Goal: Check status: Check status

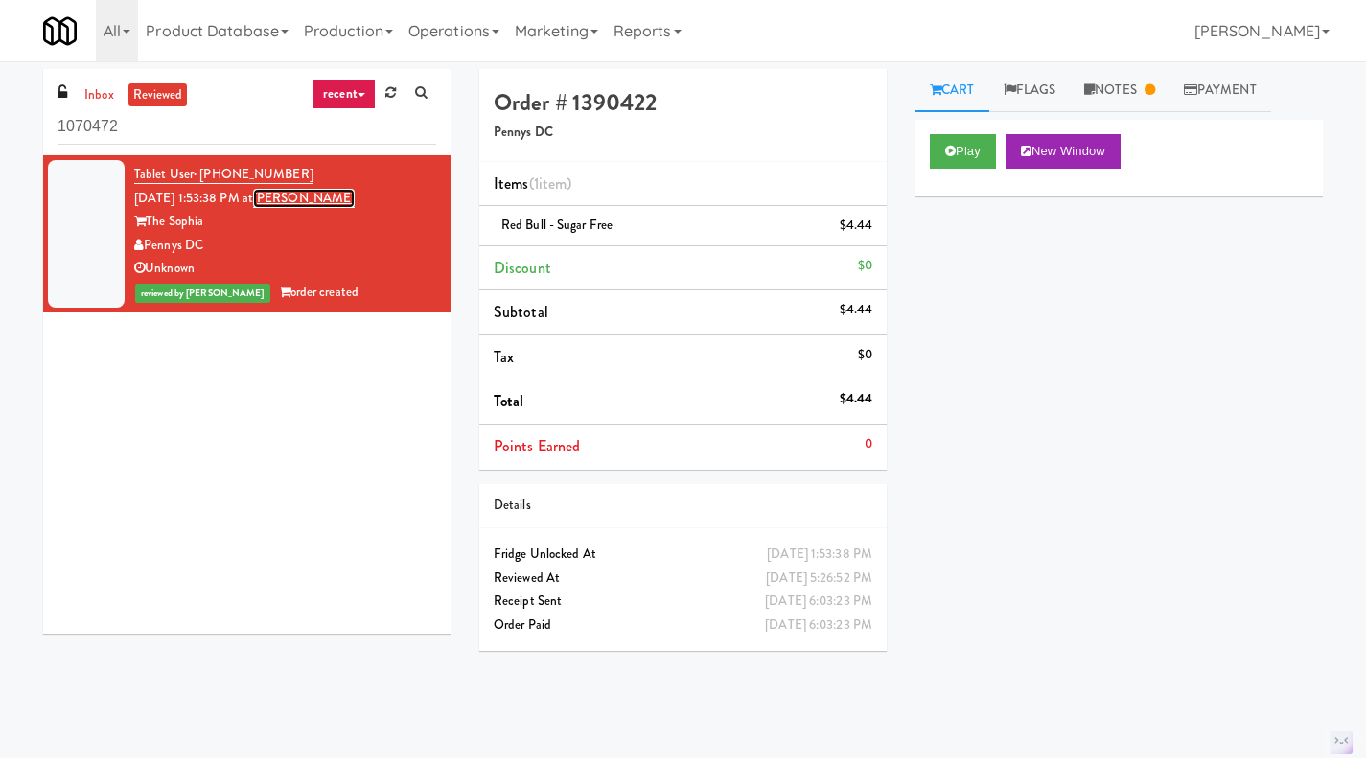
click at [316, 200] on link "[PERSON_NAME]" at bounding box center [304, 198] width 102 height 19
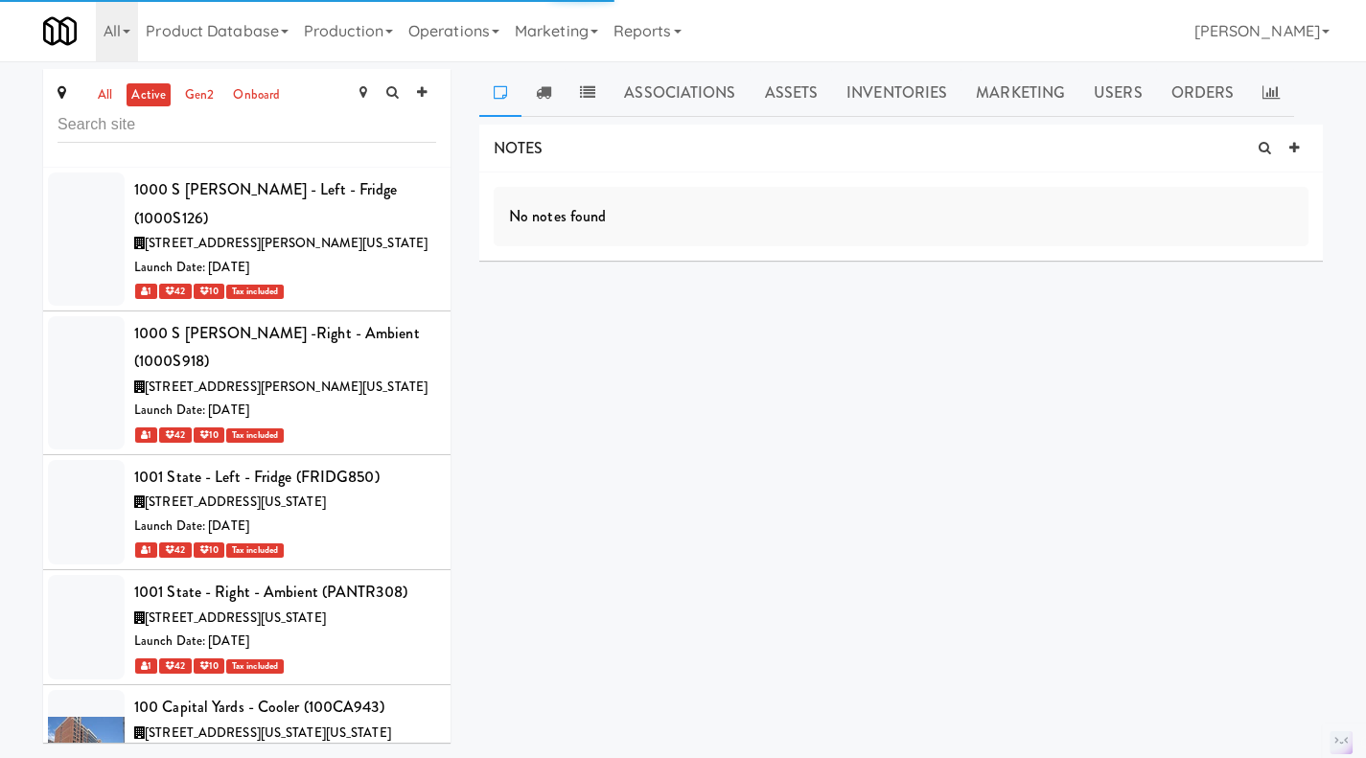
scroll to position [80864, 0]
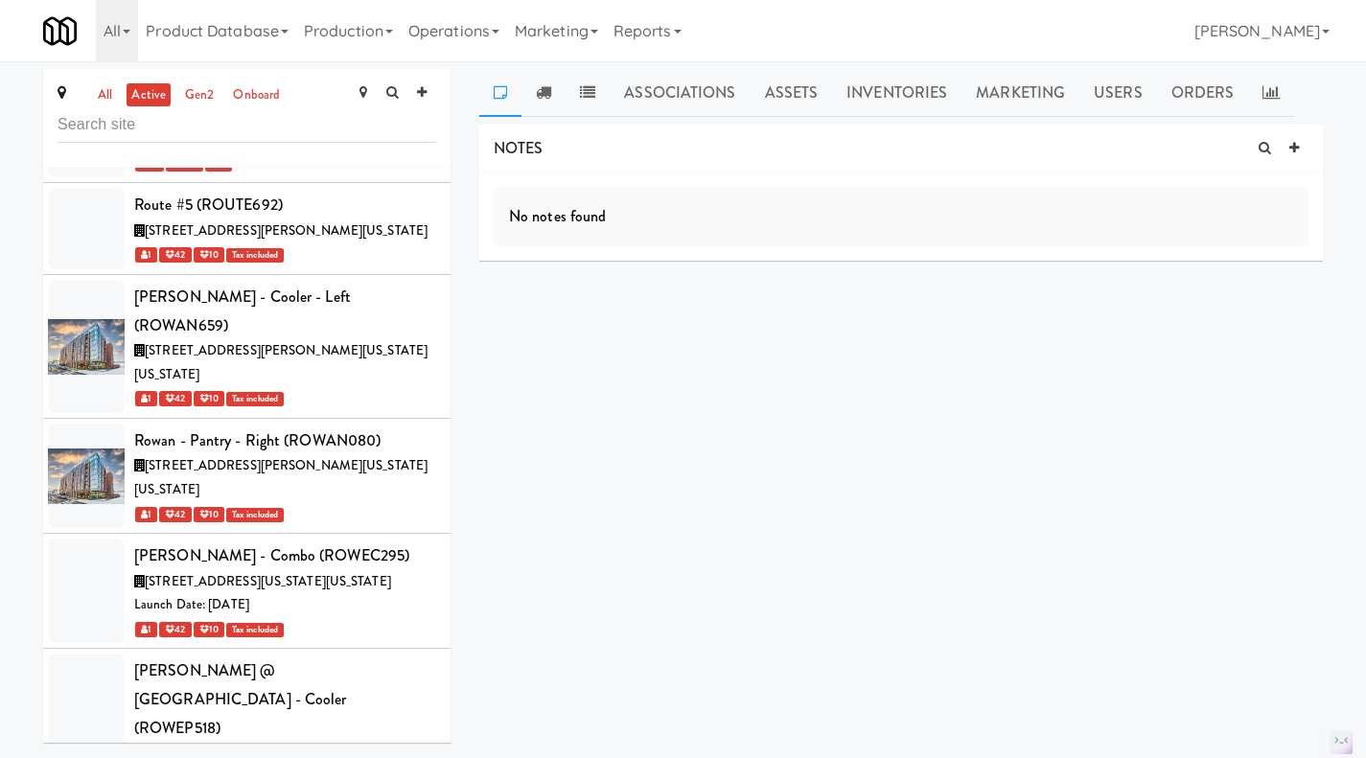
click at [782, 77] on link "Assets" at bounding box center [792, 93] width 82 height 48
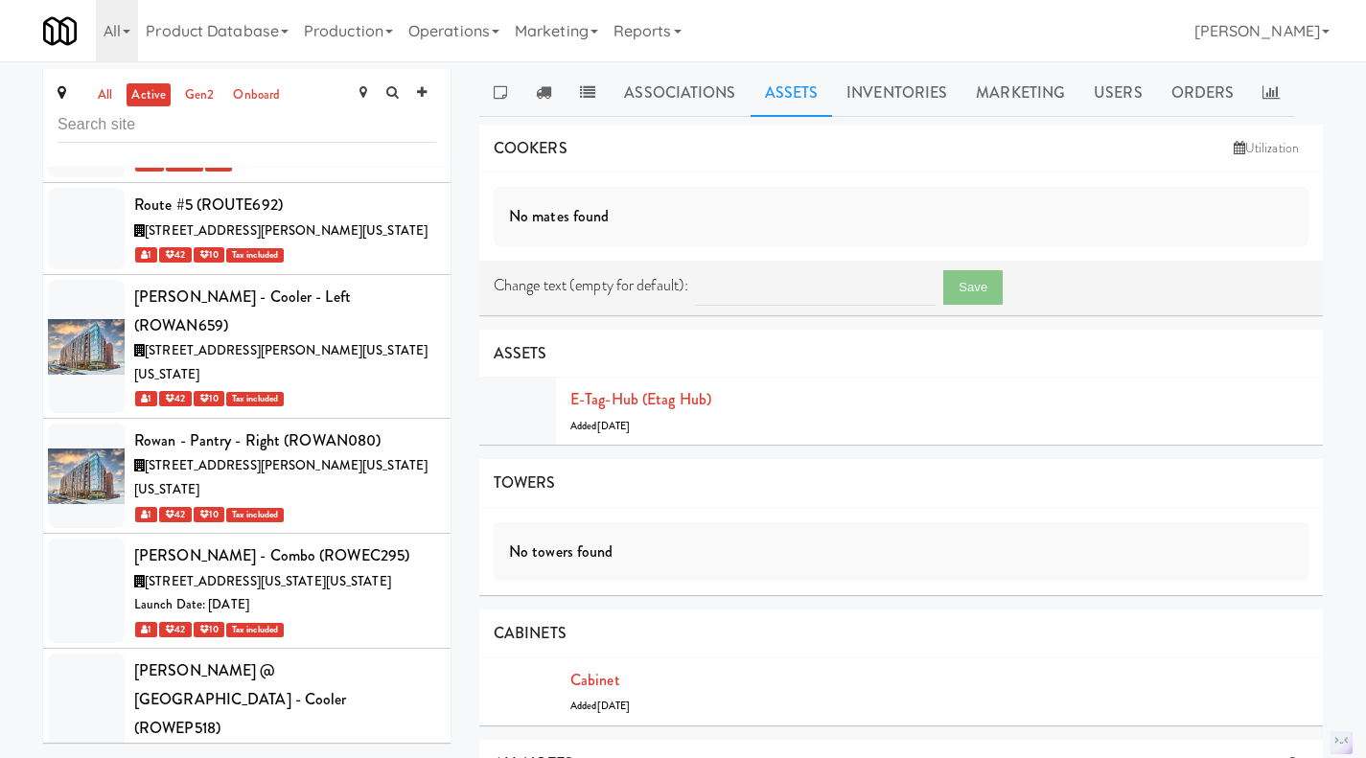
scroll to position [0, 0]
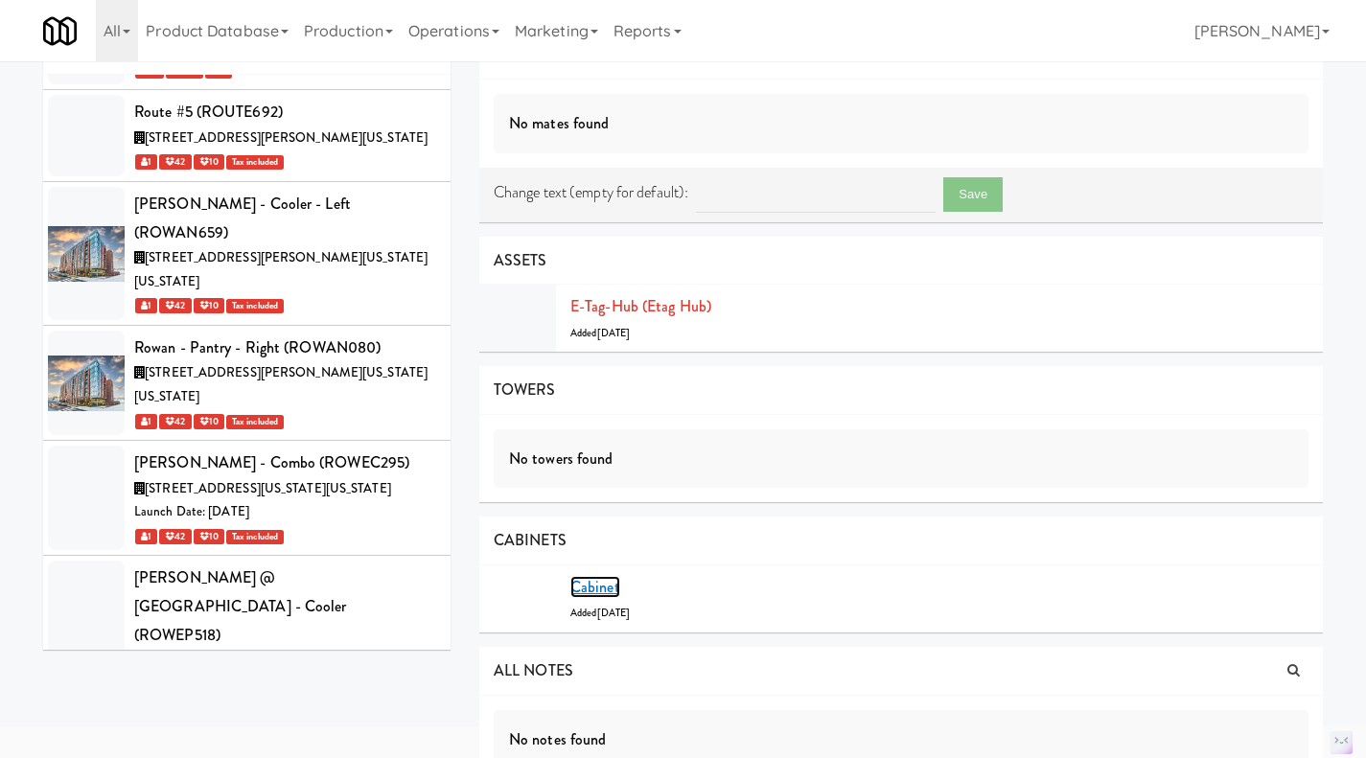
click at [604, 589] on link "Cabinet" at bounding box center [596, 587] width 50 height 22
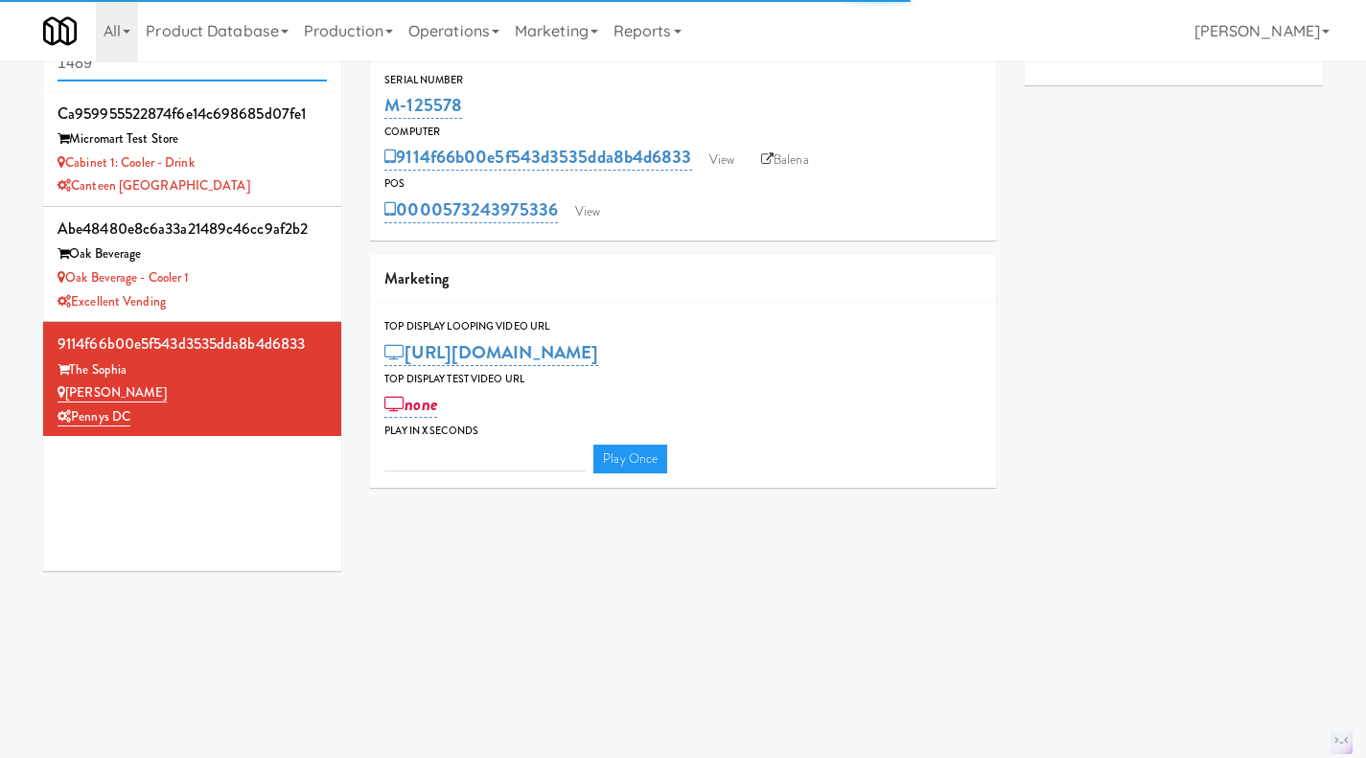
type input "3"
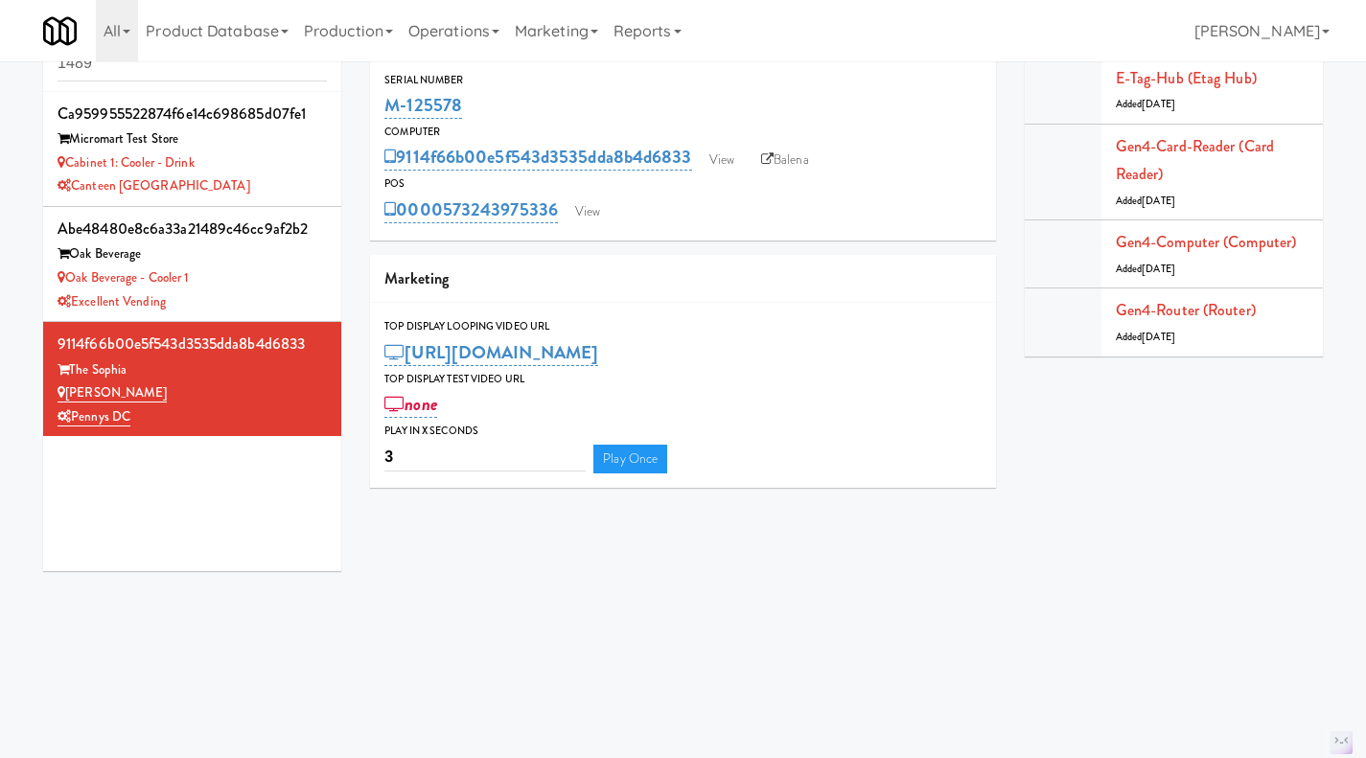
drag, startPoint x: 552, startPoint y: 84, endPoint x: 376, endPoint y: 96, distance: 176.8
click at [376, 96] on div "Serial Number M-125578" at bounding box center [683, 97] width 626 height 52
drag, startPoint x: 568, startPoint y: 107, endPoint x: 388, endPoint y: 103, distance: 179.4
click at [386, 103] on div "M-125578" at bounding box center [683, 105] width 597 height 33
copy link "M-125578"
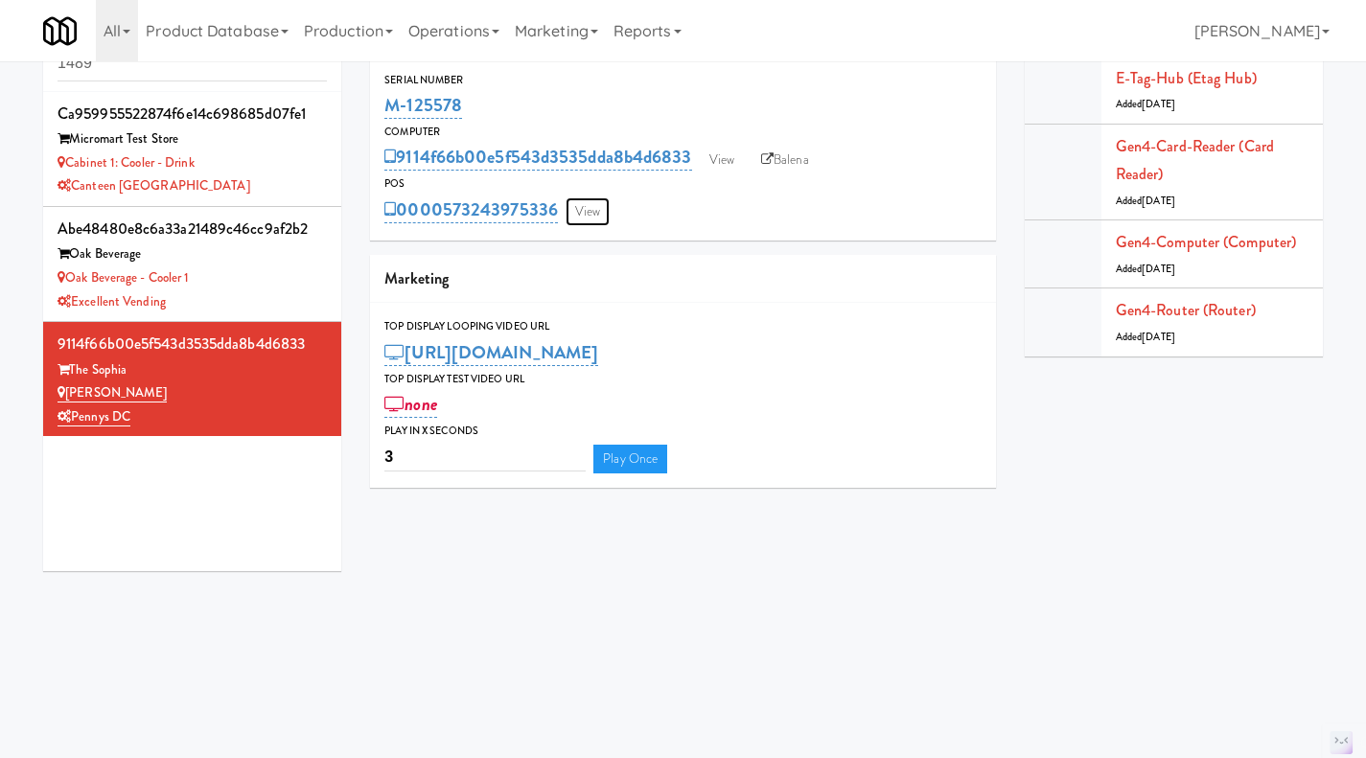
click at [606, 212] on link "View" at bounding box center [588, 212] width 44 height 29
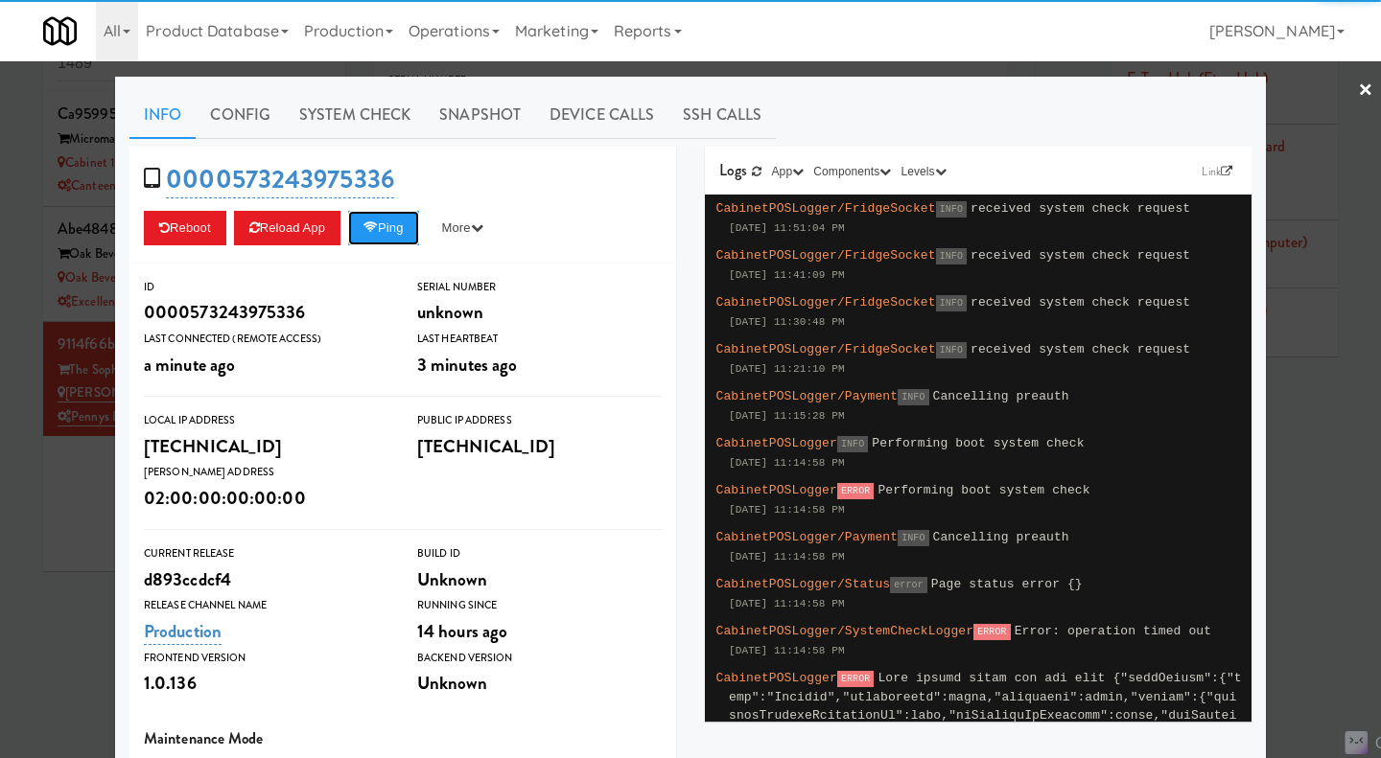
click at [358, 240] on button "Ping" at bounding box center [383, 228] width 71 height 35
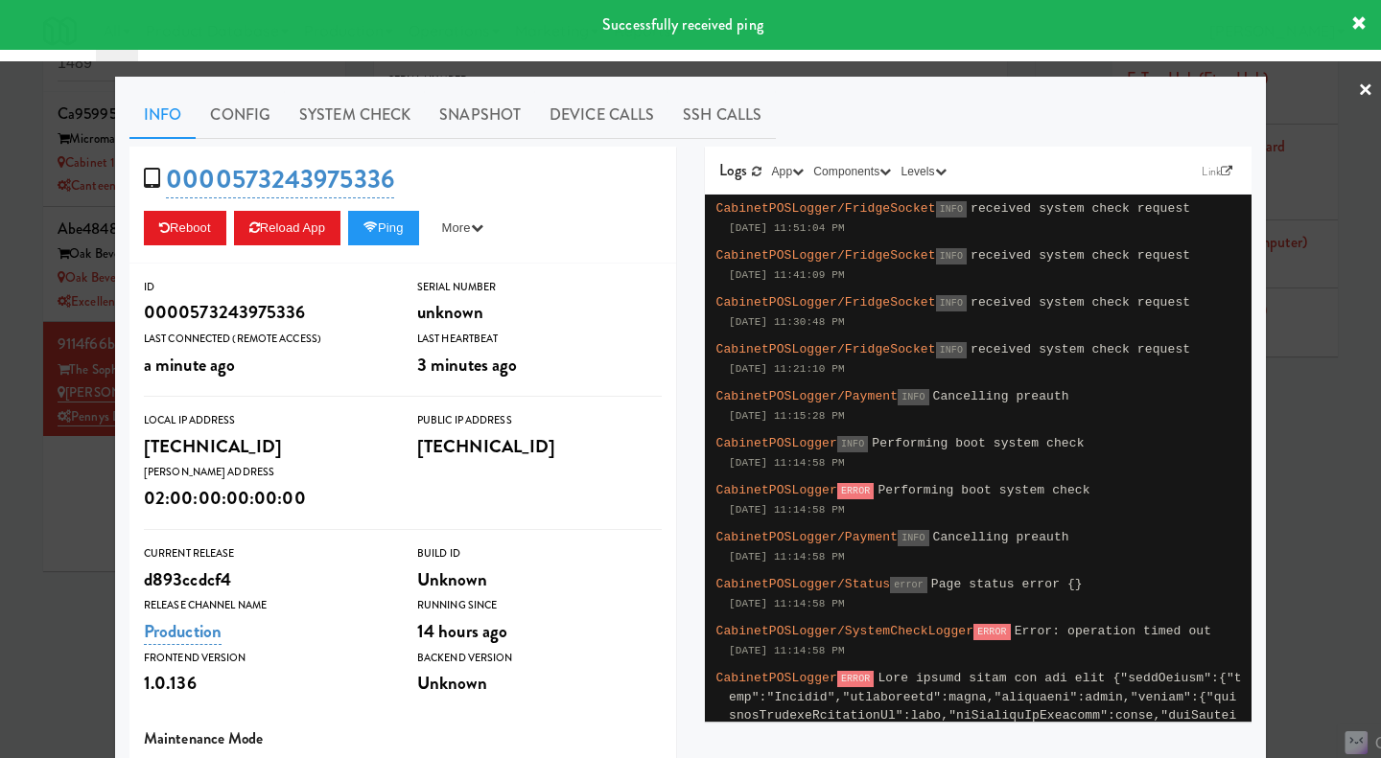
click at [364, 120] on link "System Check" at bounding box center [355, 115] width 140 height 48
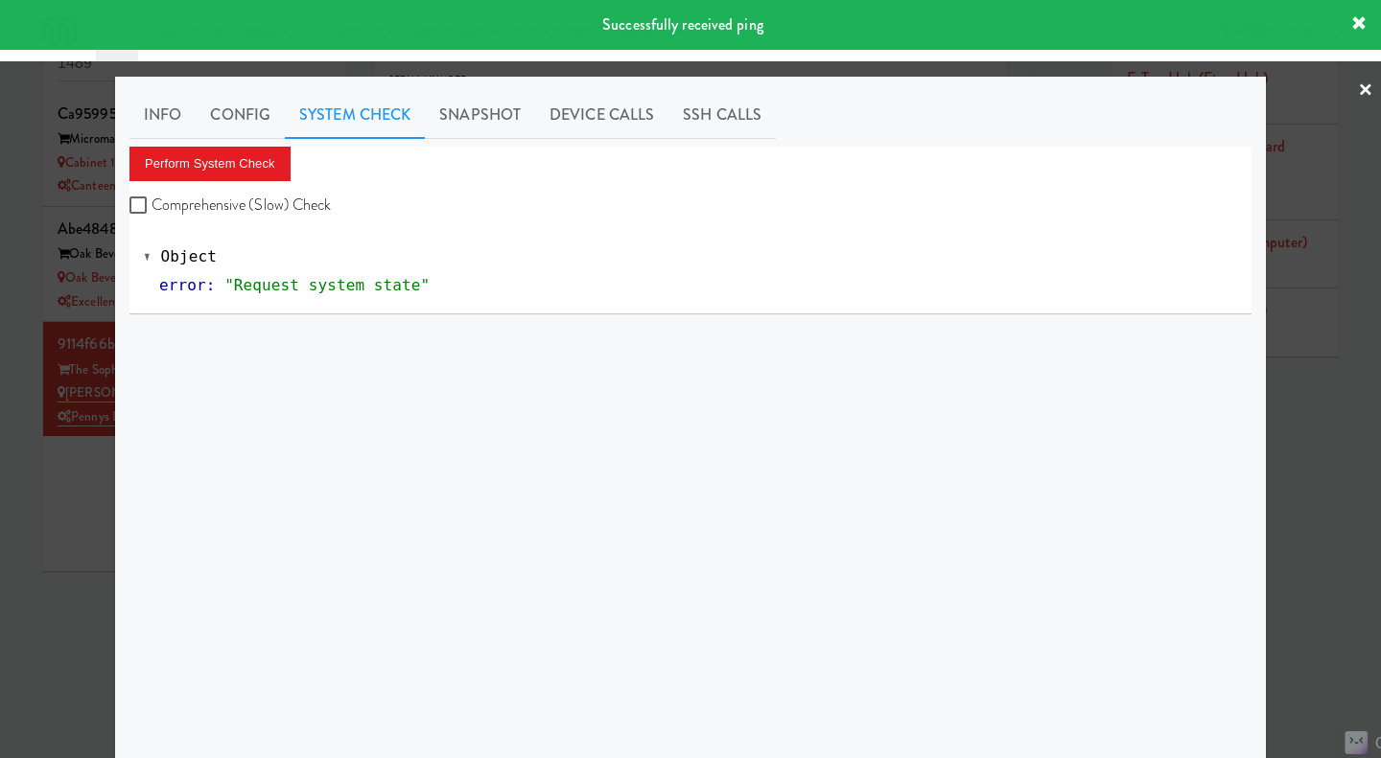
click at [211, 205] on label "Comprehensive (Slow) Check" at bounding box center [230, 205] width 202 height 29
click at [151, 205] on input "Comprehensive (Slow) Check" at bounding box center [140, 205] width 22 height 15
checkbox input "true"
click at [215, 168] on button "Perform System Check" at bounding box center [209, 164] width 161 height 35
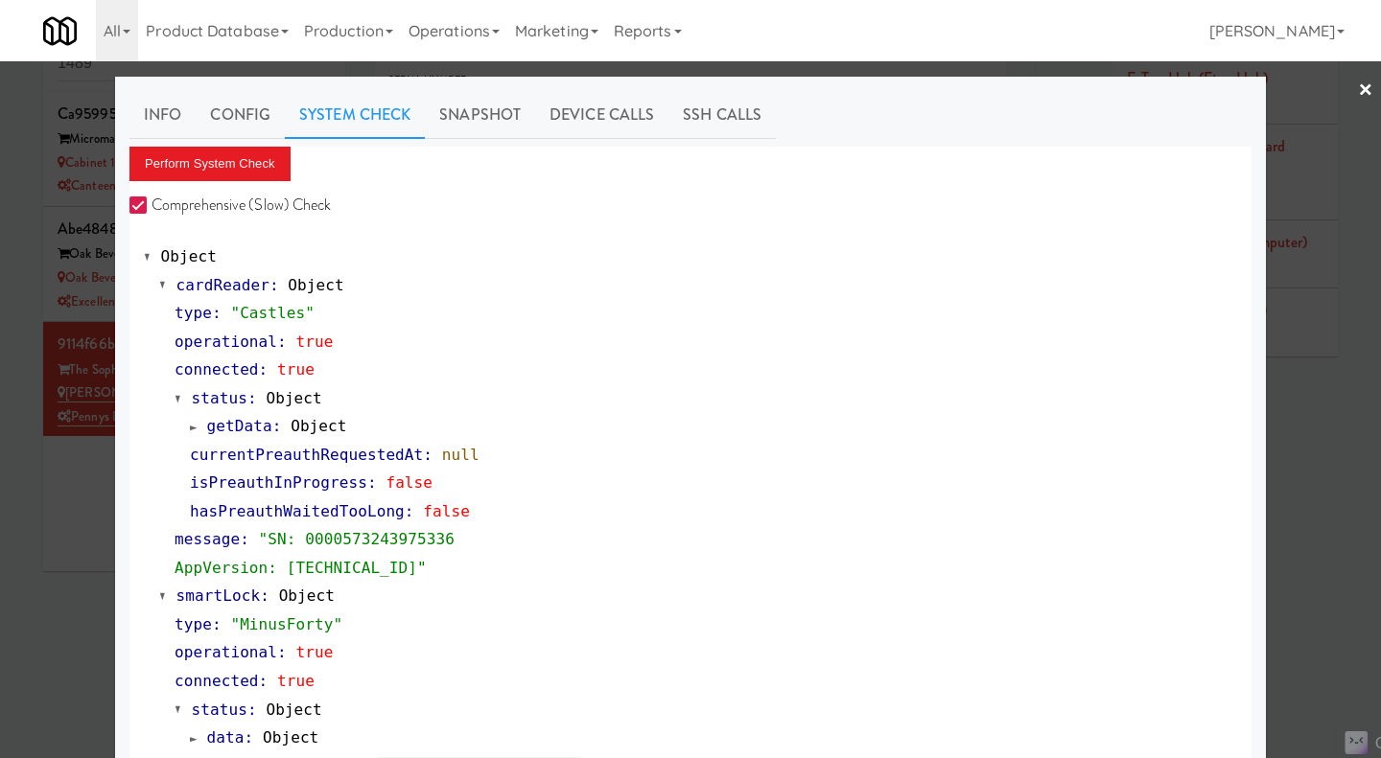
click at [1360, 465] on div at bounding box center [690, 379] width 1381 height 758
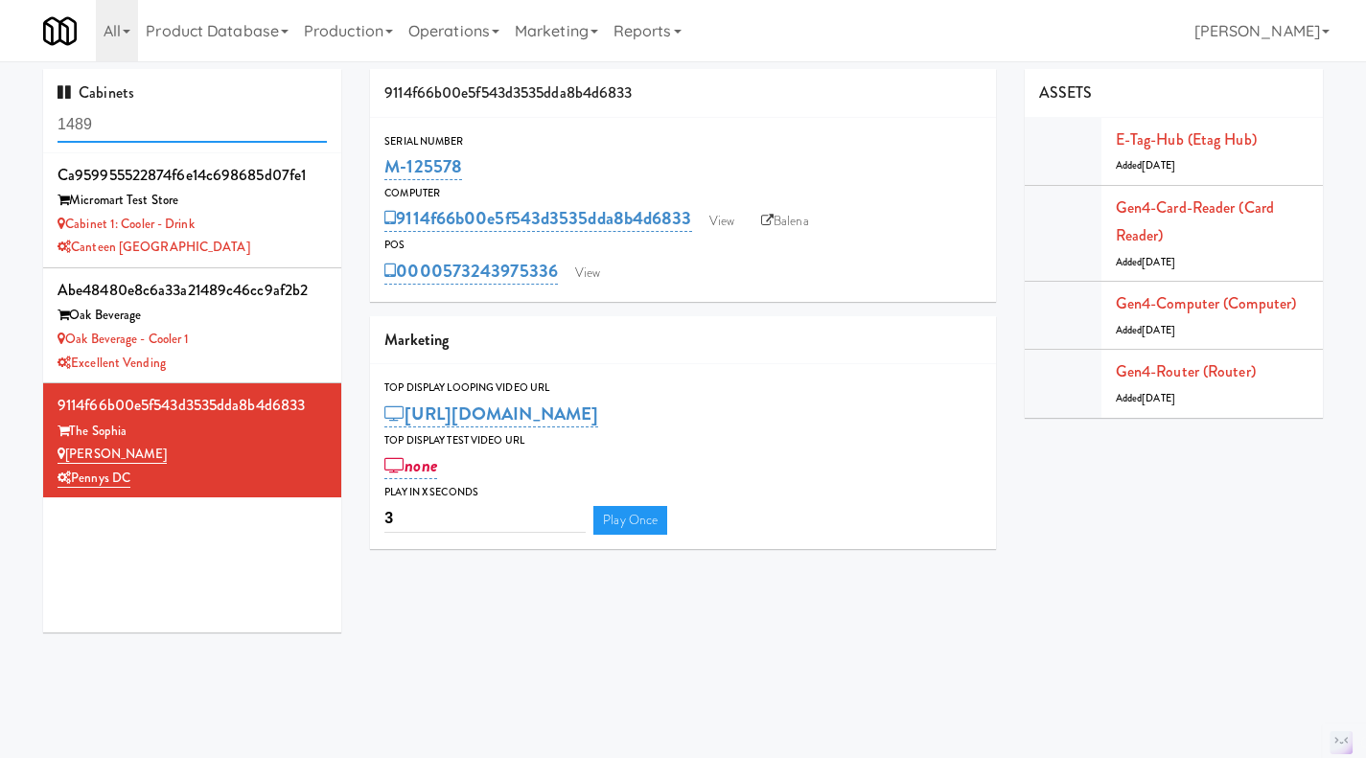
click at [98, 132] on input "1489" at bounding box center [192, 124] width 269 height 35
paste input "M-071062"
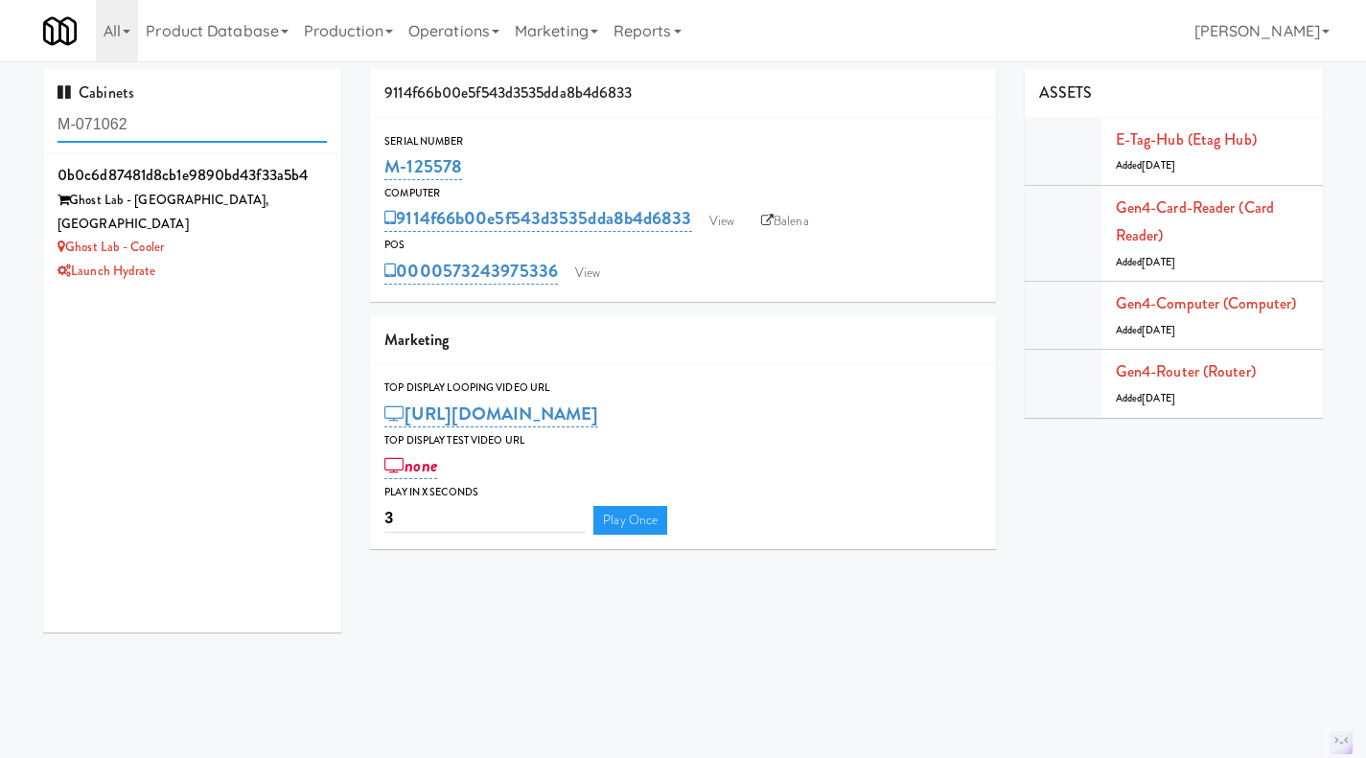
type input "M-071062"
click at [290, 263] on li "0b0c6d87481d8cb1e9890bd43f33a5b4 Ghost Lab - [GEOGRAPHIC_DATA], [GEOGRAPHIC_DAT…" at bounding box center [192, 222] width 298 height 138
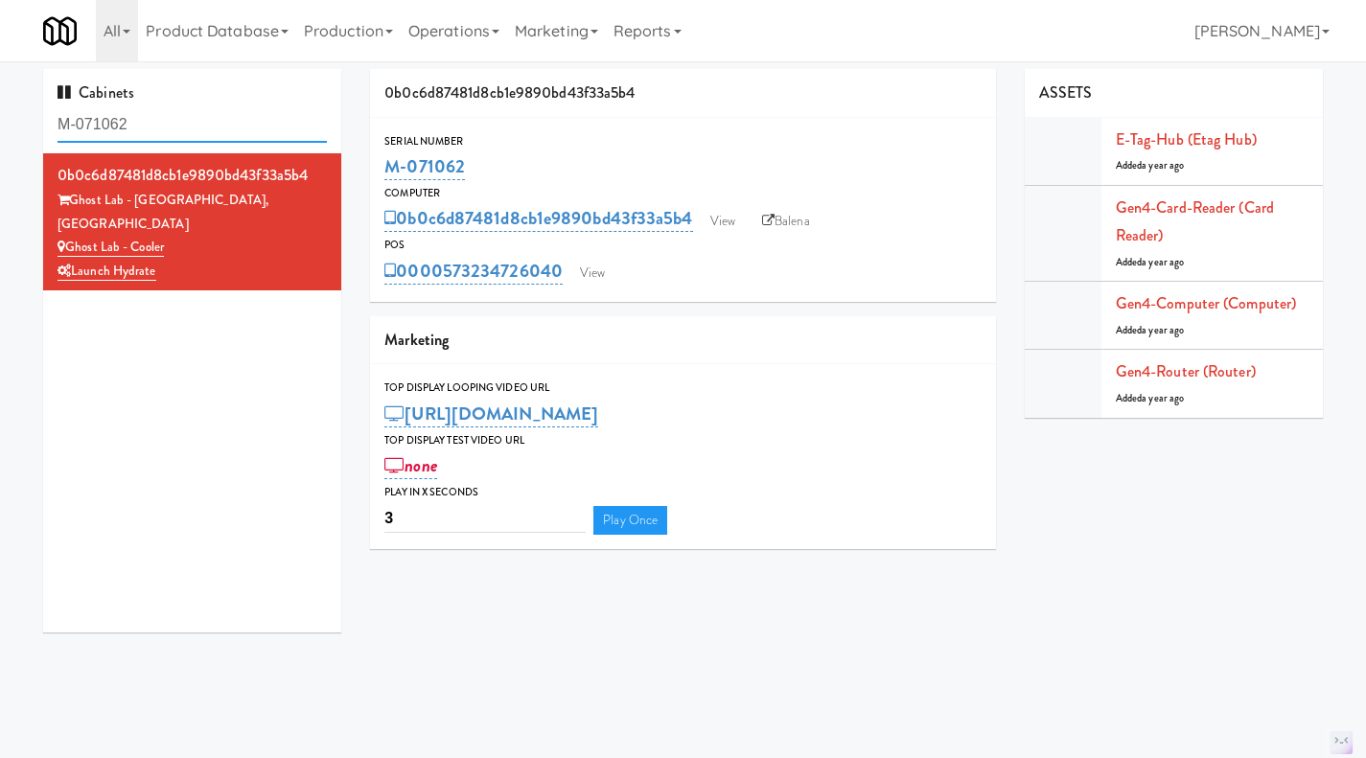
click at [261, 128] on input "M-071062" at bounding box center [192, 124] width 269 height 35
click at [608, 268] on link "View" at bounding box center [593, 273] width 44 height 29
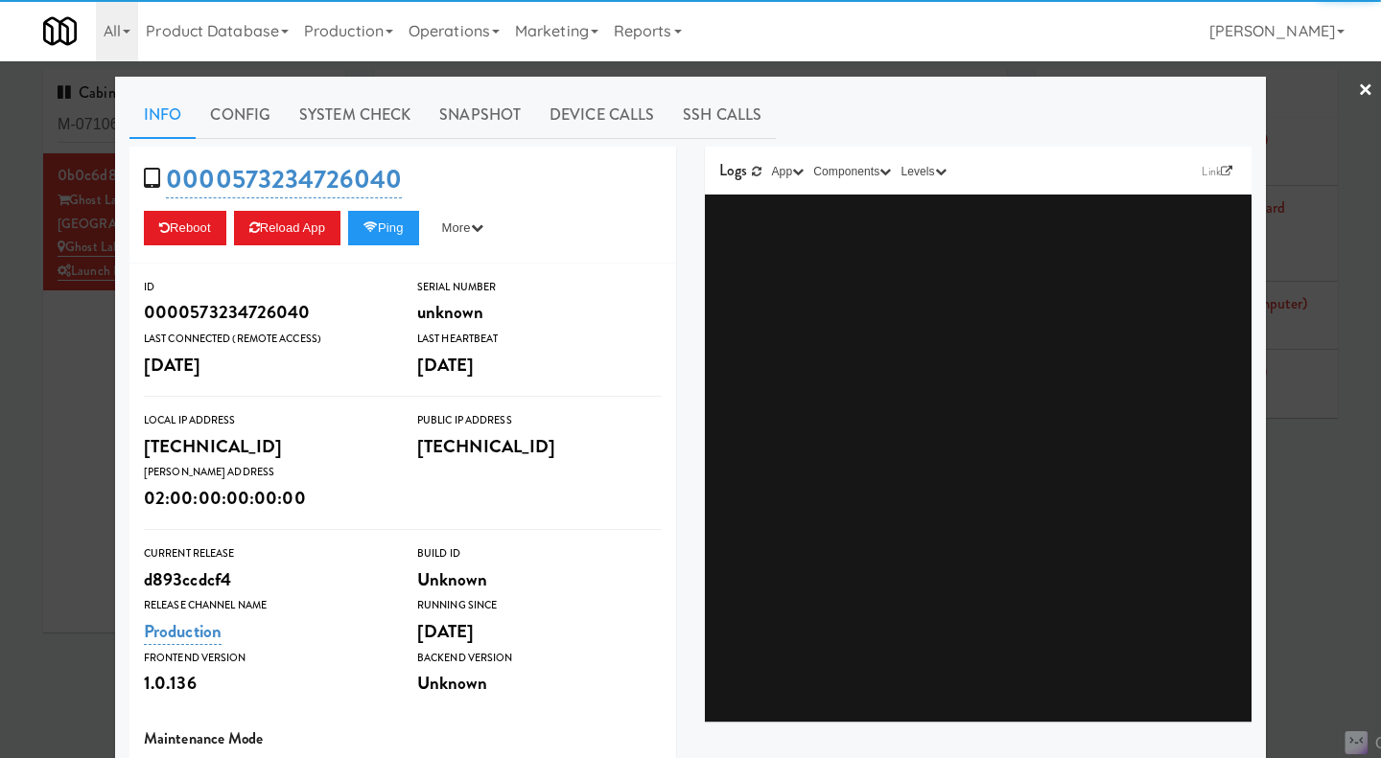
click at [41, 372] on div at bounding box center [690, 379] width 1381 height 758
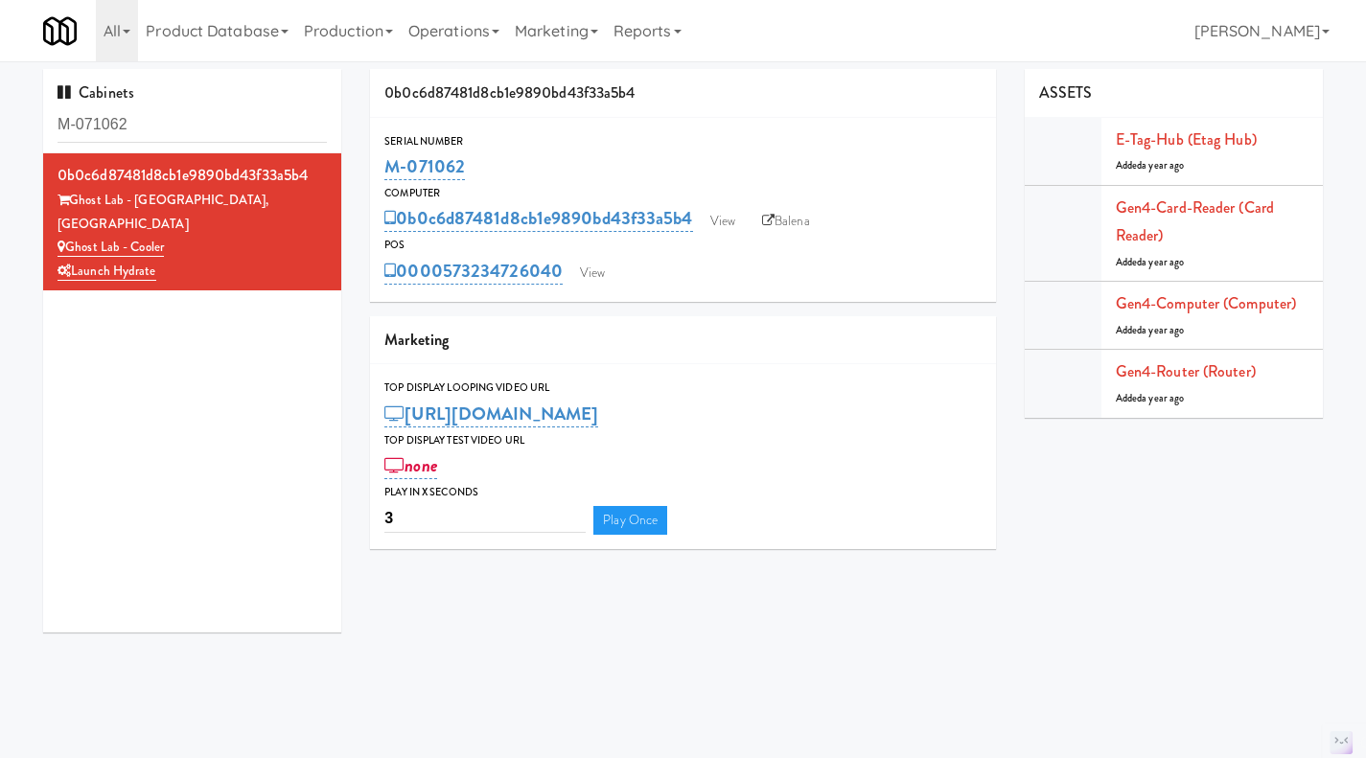
click at [792, 221] on link "Balena" at bounding box center [786, 221] width 67 height 29
drag, startPoint x: 534, startPoint y: 159, endPoint x: 367, endPoint y: 174, distance: 167.5
click at [367, 174] on div "0b0c6d87481d8cb1e9890bd43f33a5b4 Serial Number M-071062 Computer 0b0c6d87481d8c…" at bounding box center [683, 316] width 655 height 495
copy link "M-071062"
click at [530, 171] on div "M-071062" at bounding box center [683, 167] width 597 height 33
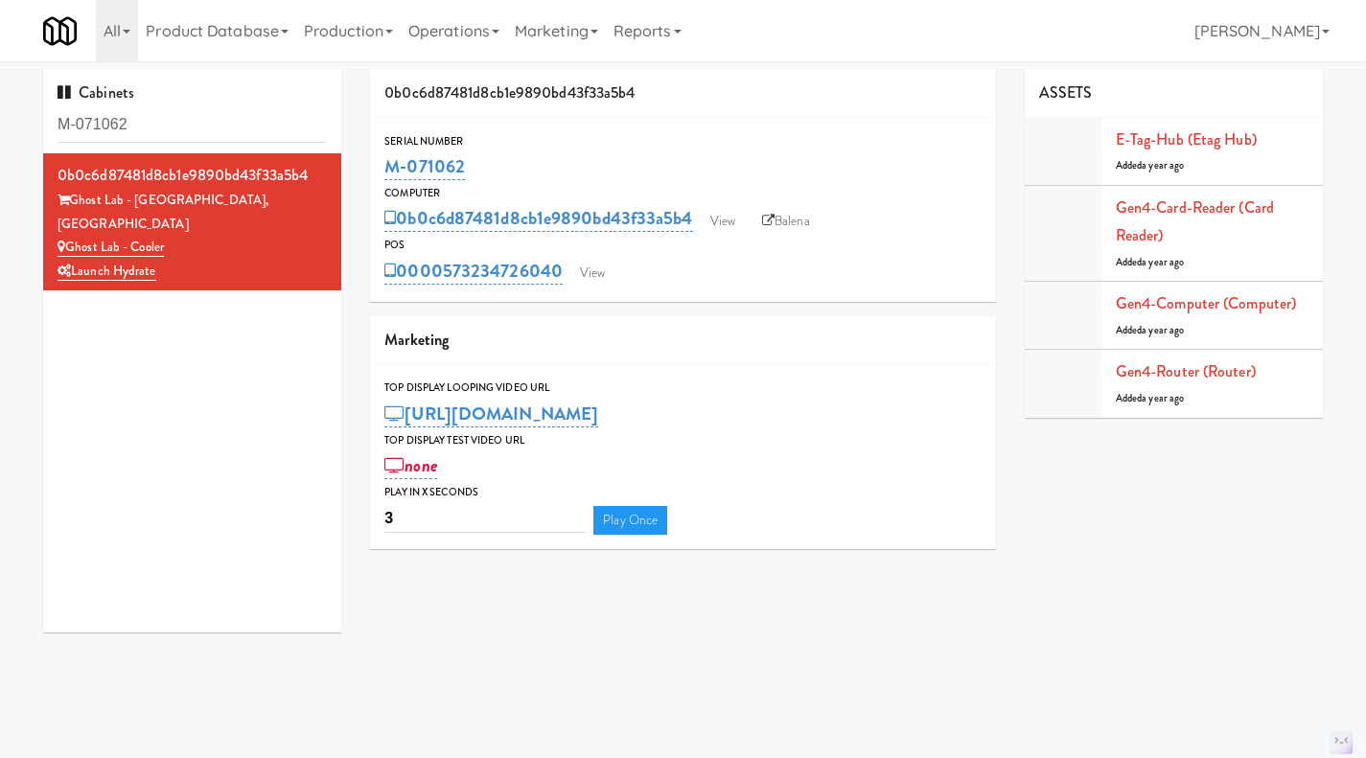
drag, startPoint x: 485, startPoint y: 173, endPoint x: 389, endPoint y: 170, distance: 95.9
click at [376, 169] on div "Serial Number M-071062" at bounding box center [683, 158] width 626 height 52
copy link "M-071062"
click at [570, 311] on div "0b0c6d87481d8cb1e9890bd43f33a5b4 Serial Number M-071062 Computer 0b0c6d87481d8c…" at bounding box center [683, 316] width 655 height 495
drag, startPoint x: 566, startPoint y: 295, endPoint x: 448, endPoint y: 290, distance: 118.1
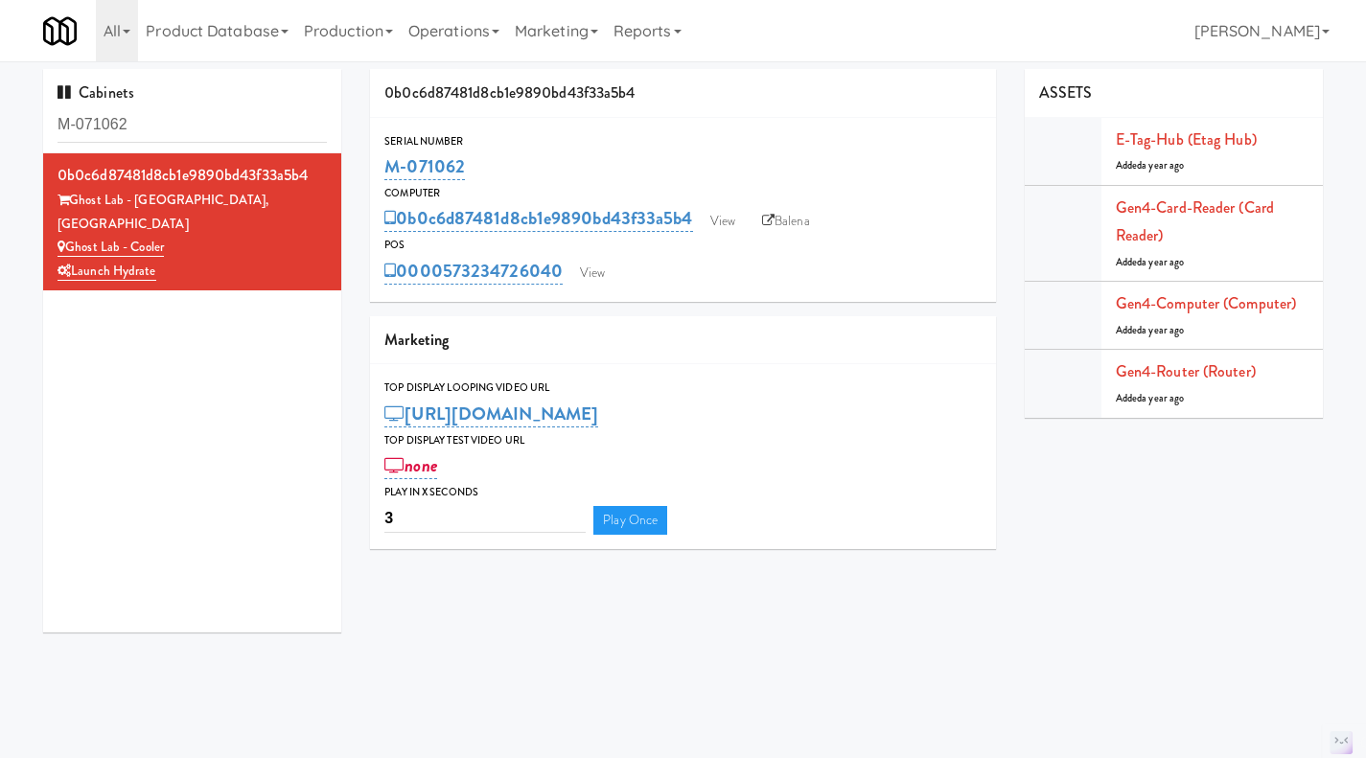
click at [448, 290] on div "Serial Number M-071062 Computer 0b0c6d87481d8cb1e9890bd43f33a5b4 View Balena PO…" at bounding box center [683, 210] width 626 height 184
copy link "573234726040"
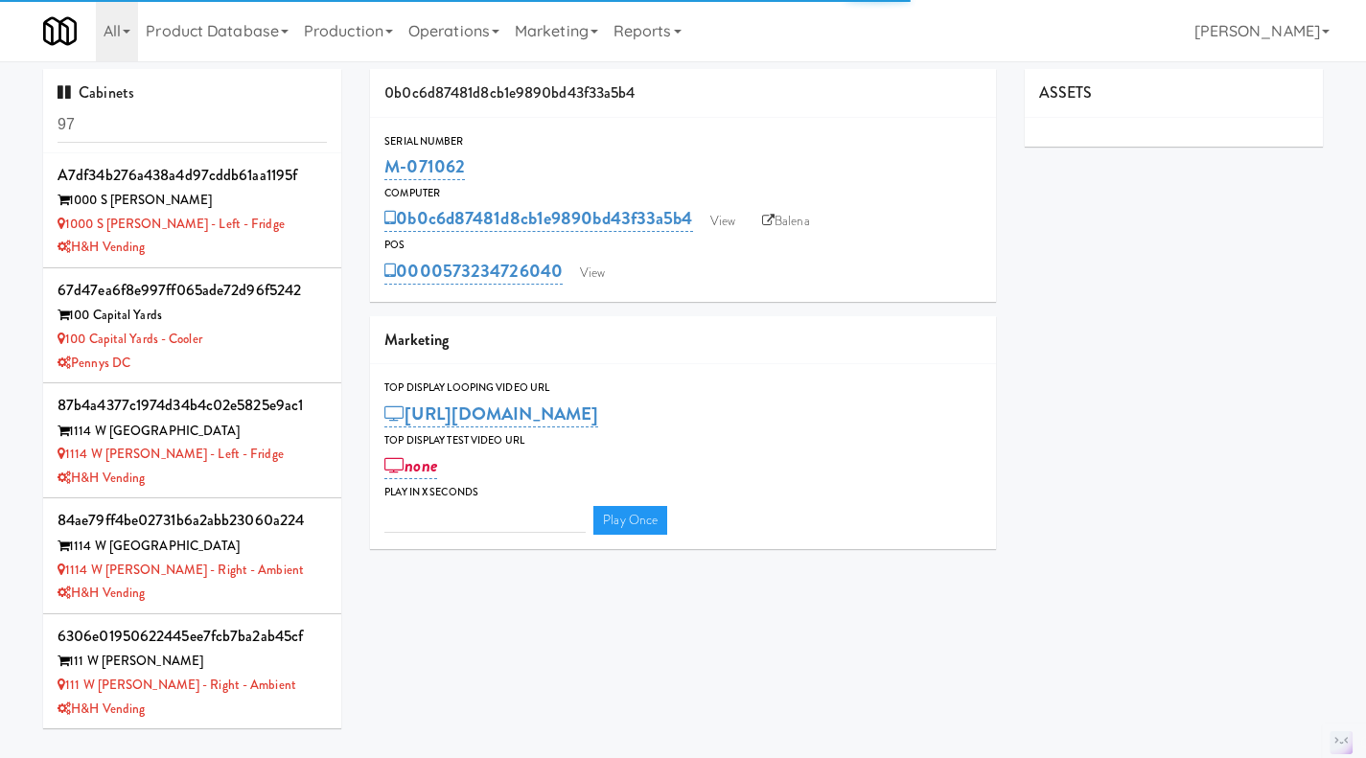
type input "3"
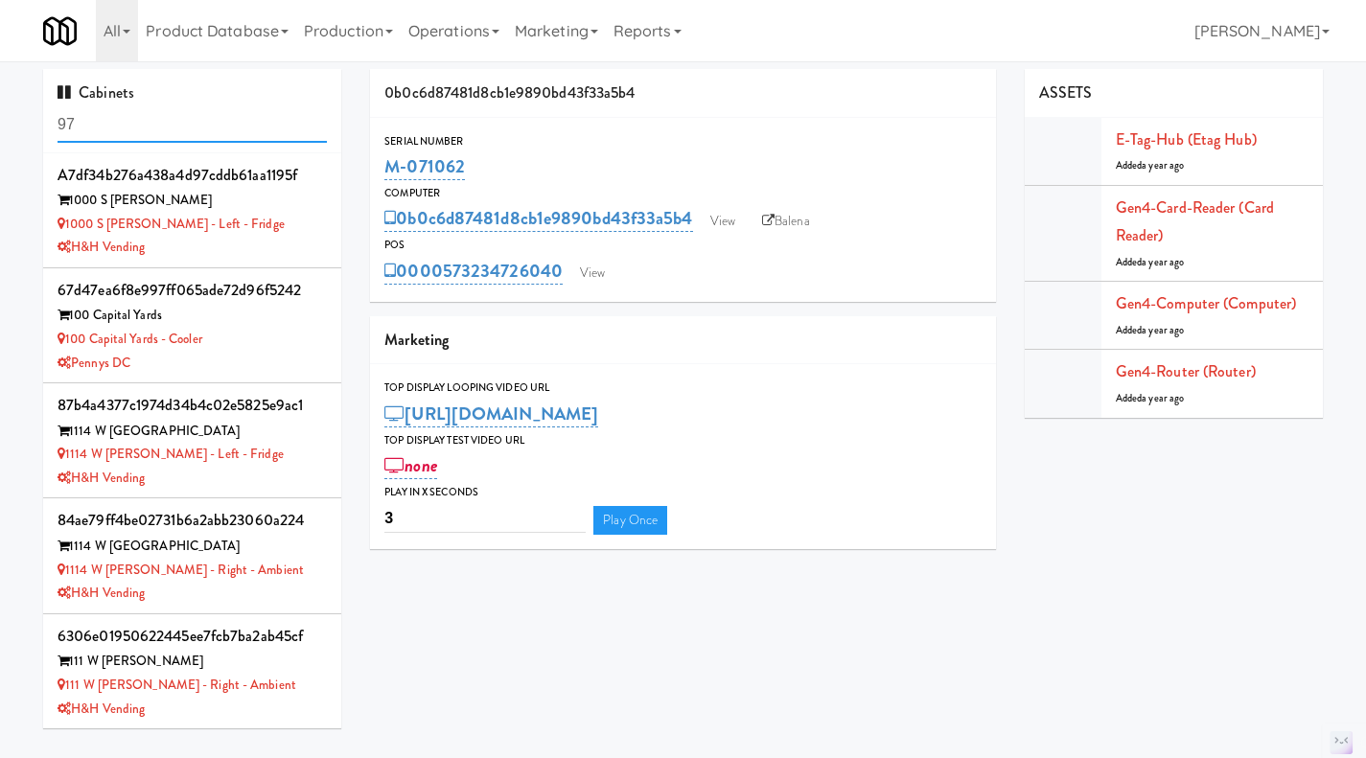
click at [163, 115] on input "97" at bounding box center [192, 124] width 269 height 35
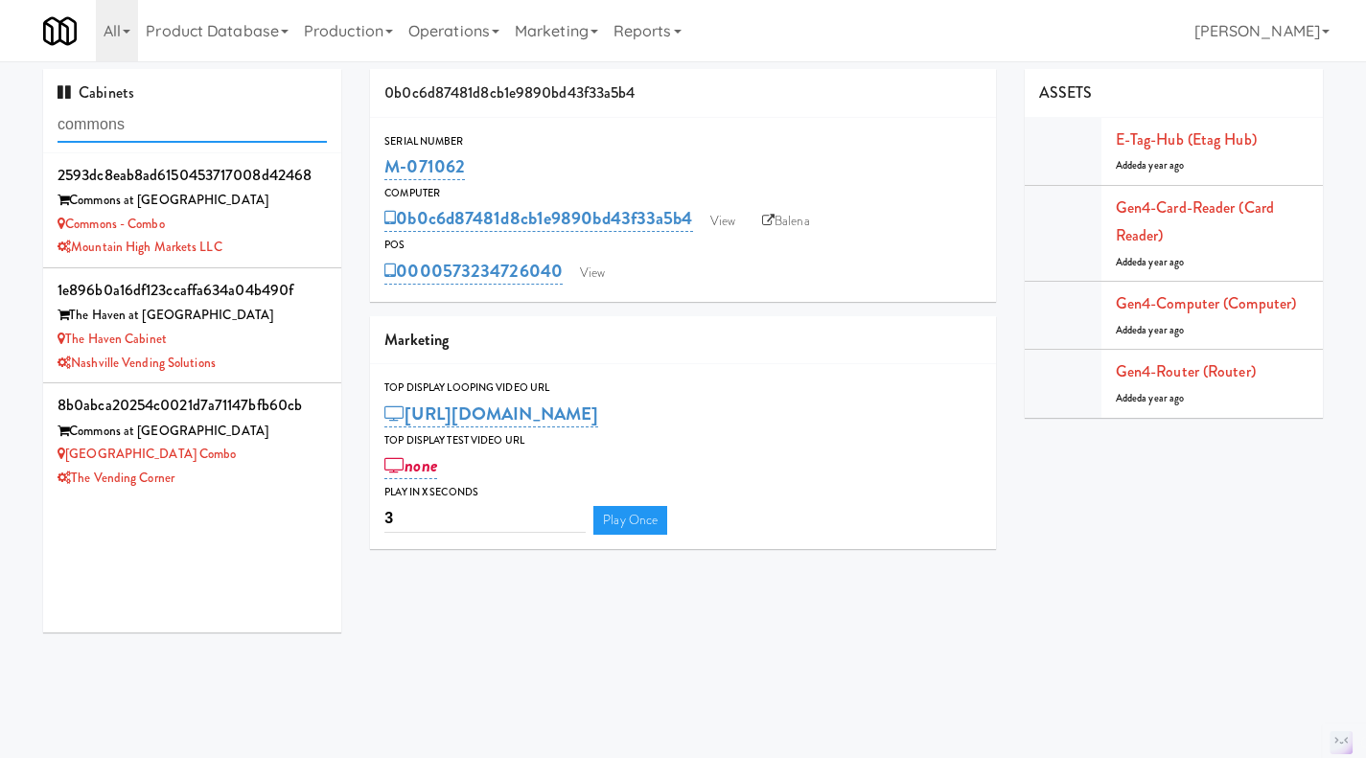
type input "commons"
click at [266, 223] on div "Commons - Combo" at bounding box center [192, 225] width 269 height 24
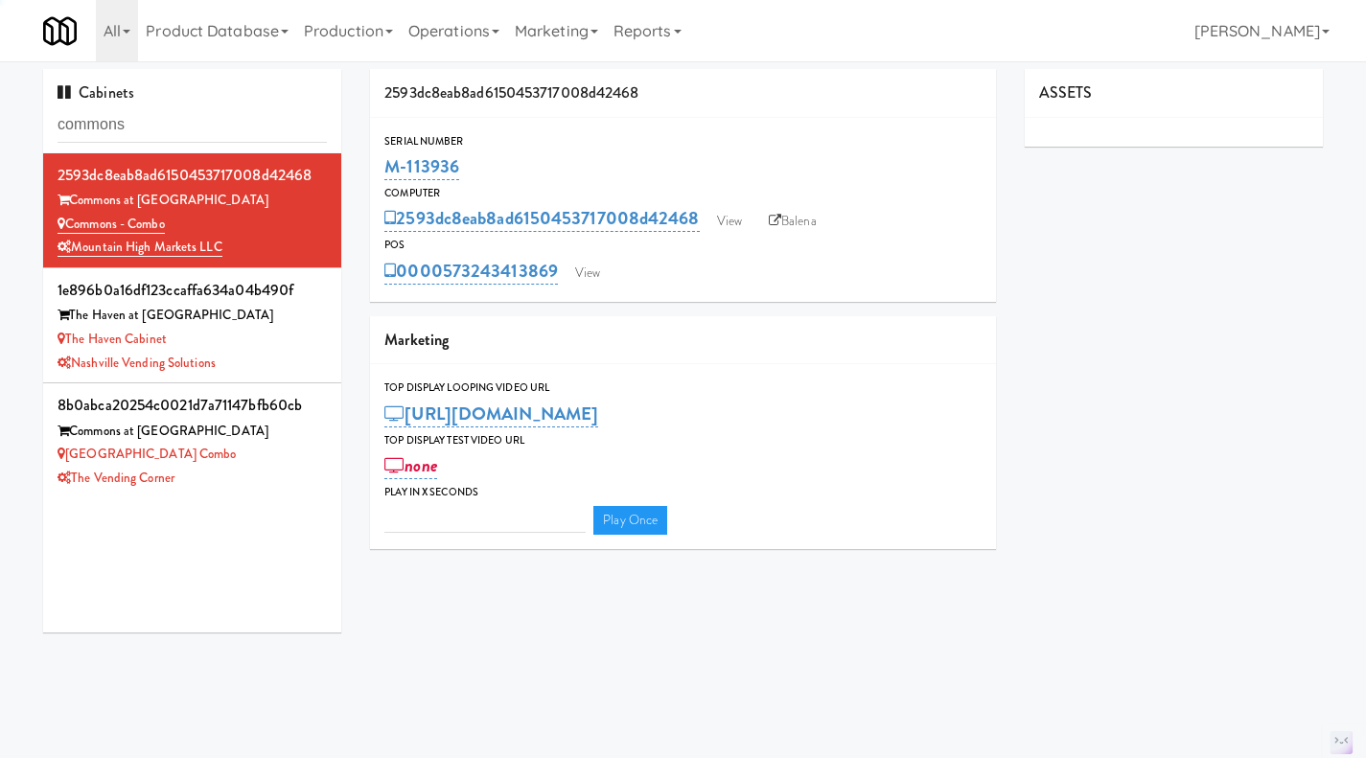
type input "3"
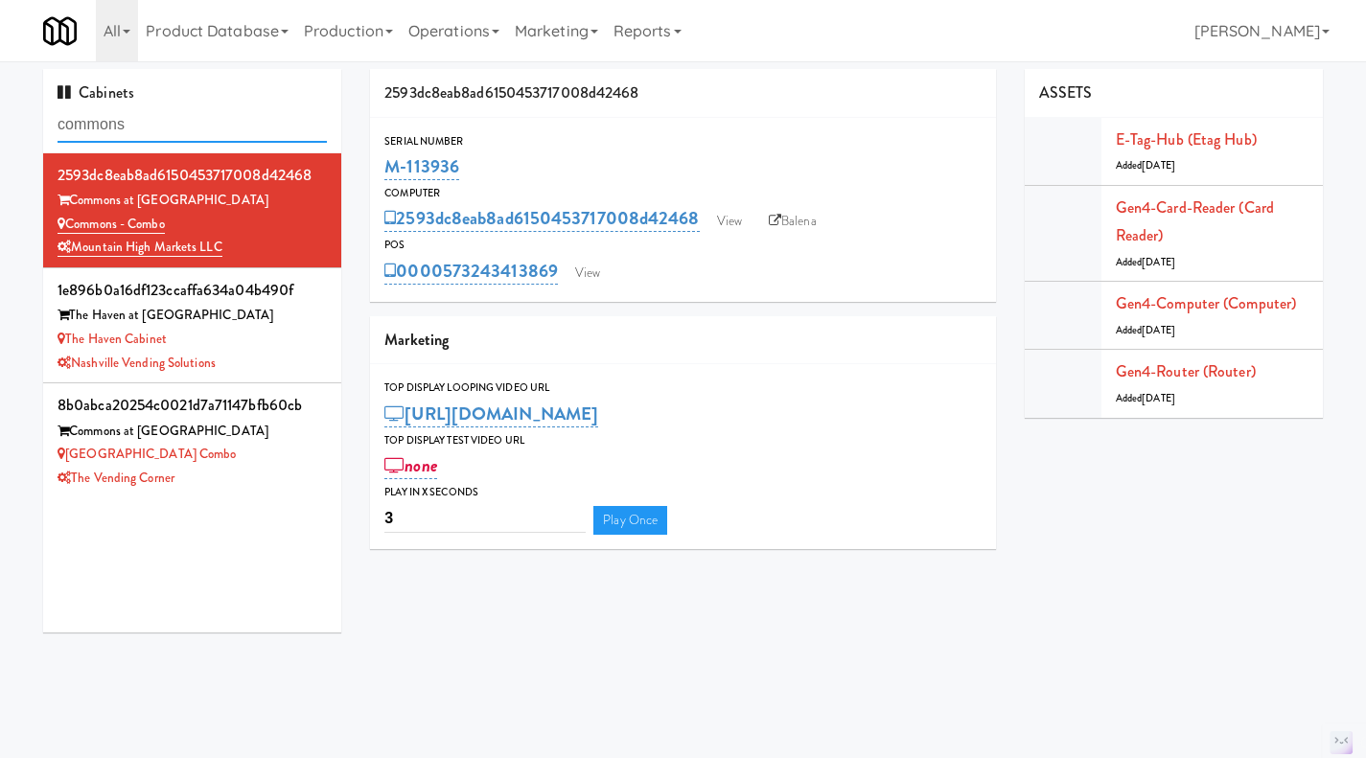
click at [160, 117] on input "commons" at bounding box center [192, 124] width 269 height 35
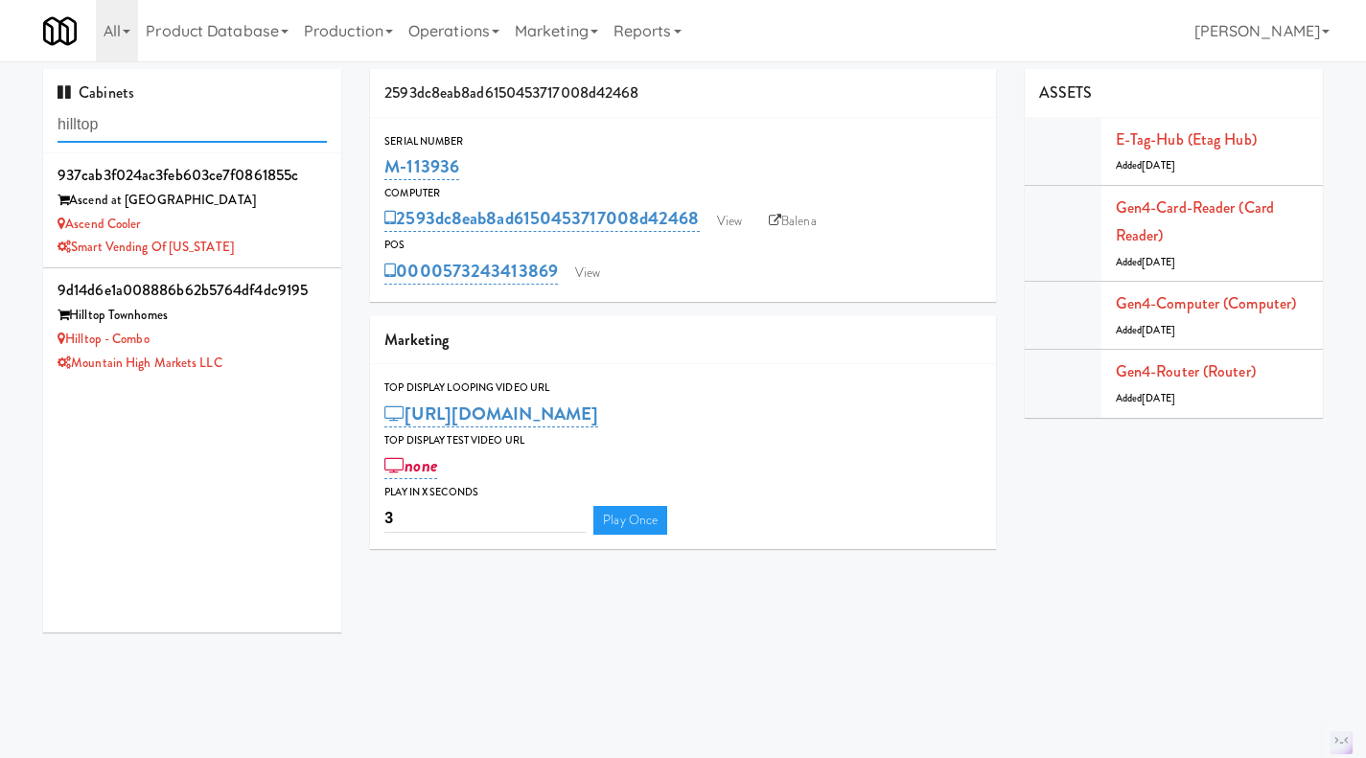
type input "hilltop"
click at [205, 327] on div "9d14d6e1a008886b62b5764df4dc9195 Hilltop Townhomes Hilltop - Combo Mountain Hig…" at bounding box center [192, 325] width 269 height 99
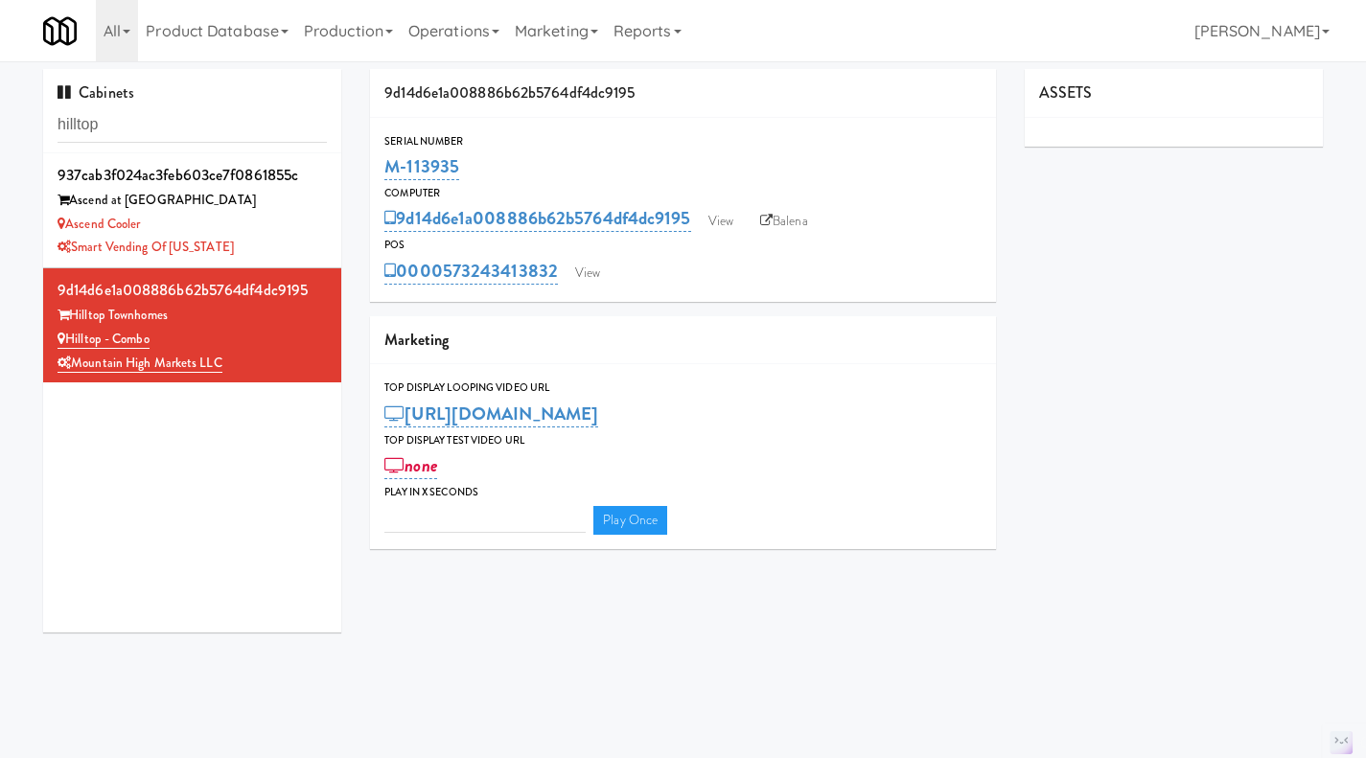
type input "3"
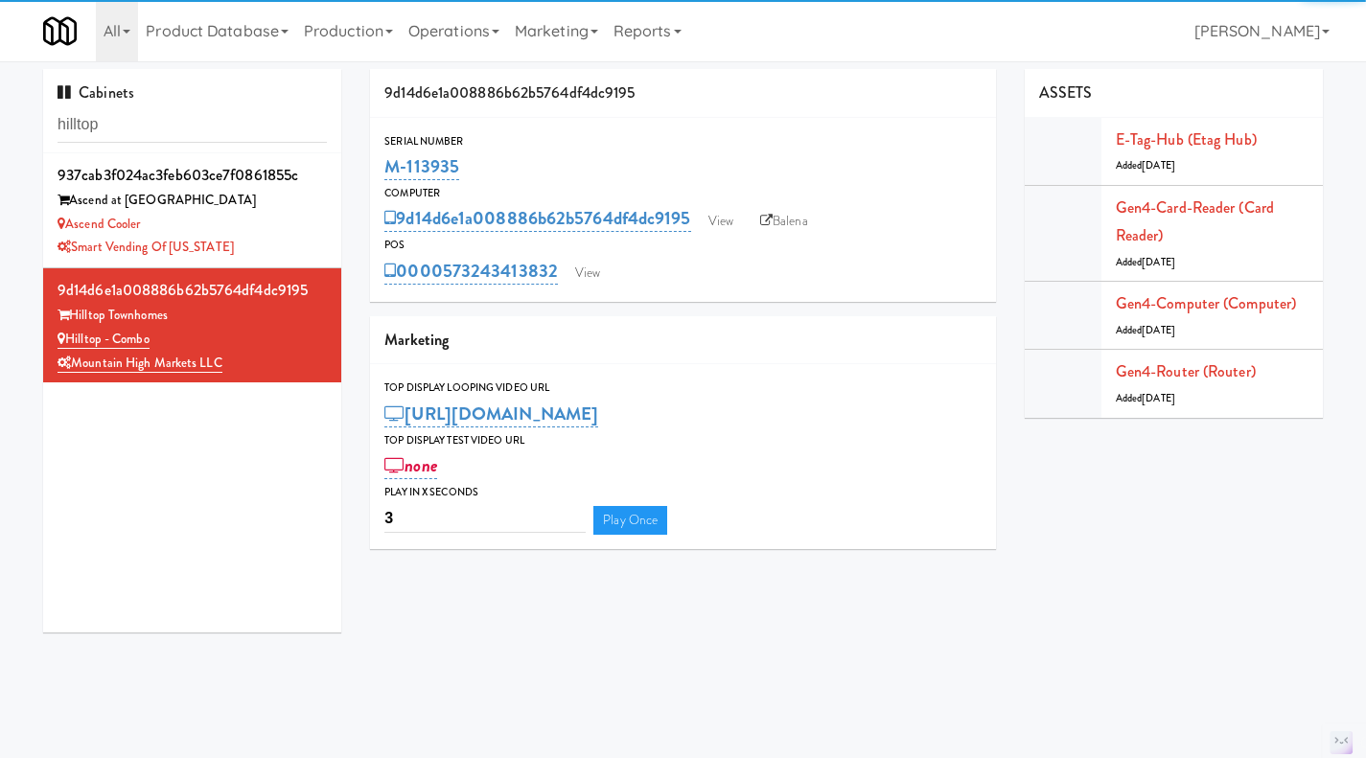
click at [165, 428] on div "937cab3f024ac3feb603ce7f0861855c Ascend at Hilltop Ascend Cooler Smart Vending …" at bounding box center [192, 392] width 298 height 479
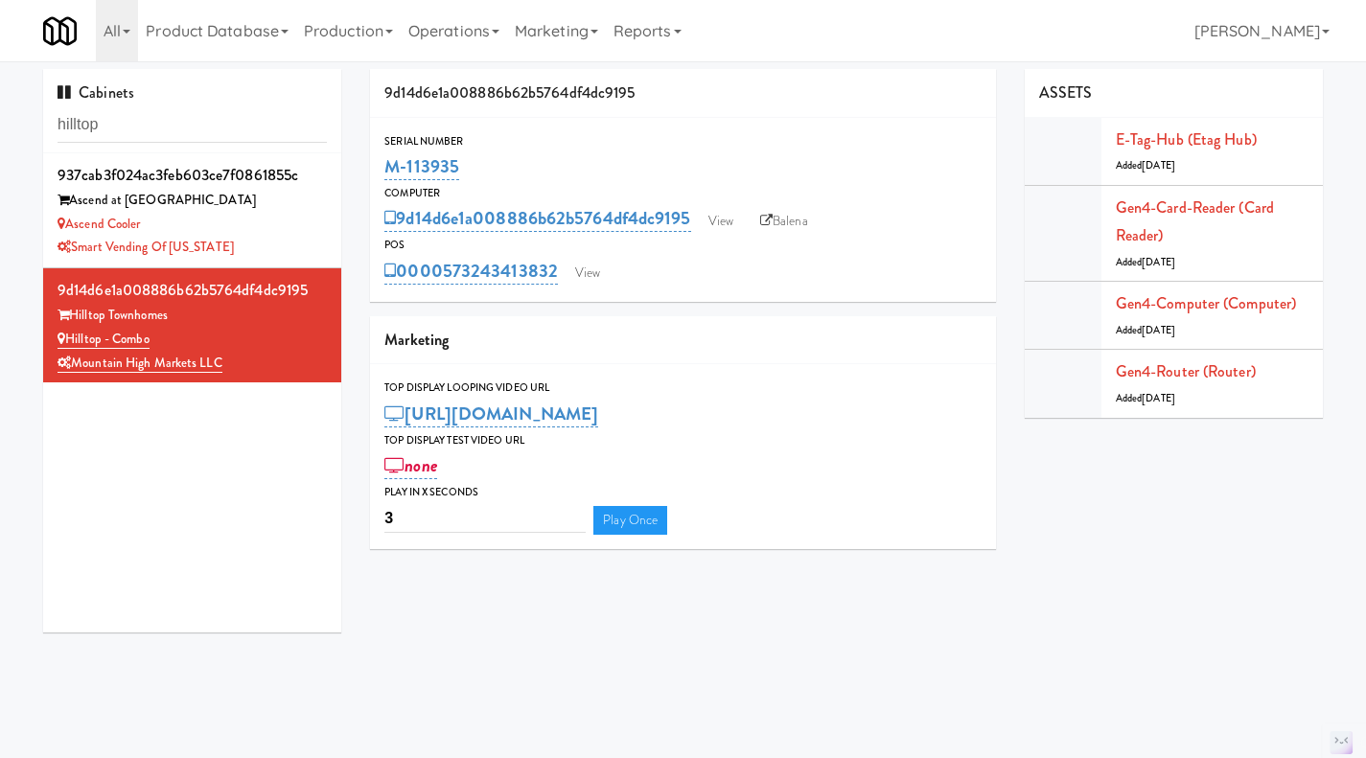
drag, startPoint x: 171, startPoint y: 338, endPoint x: 70, endPoint y: 342, distance: 100.8
click at [70, 342] on div "Hilltop - Combo" at bounding box center [192, 340] width 269 height 24
drag, startPoint x: 198, startPoint y: 315, endPoint x: 77, endPoint y: 324, distance: 122.1
click at [77, 324] on div "Hilltop Townhomes" at bounding box center [192, 316] width 269 height 24
copy div "Hilltop Townhomes"
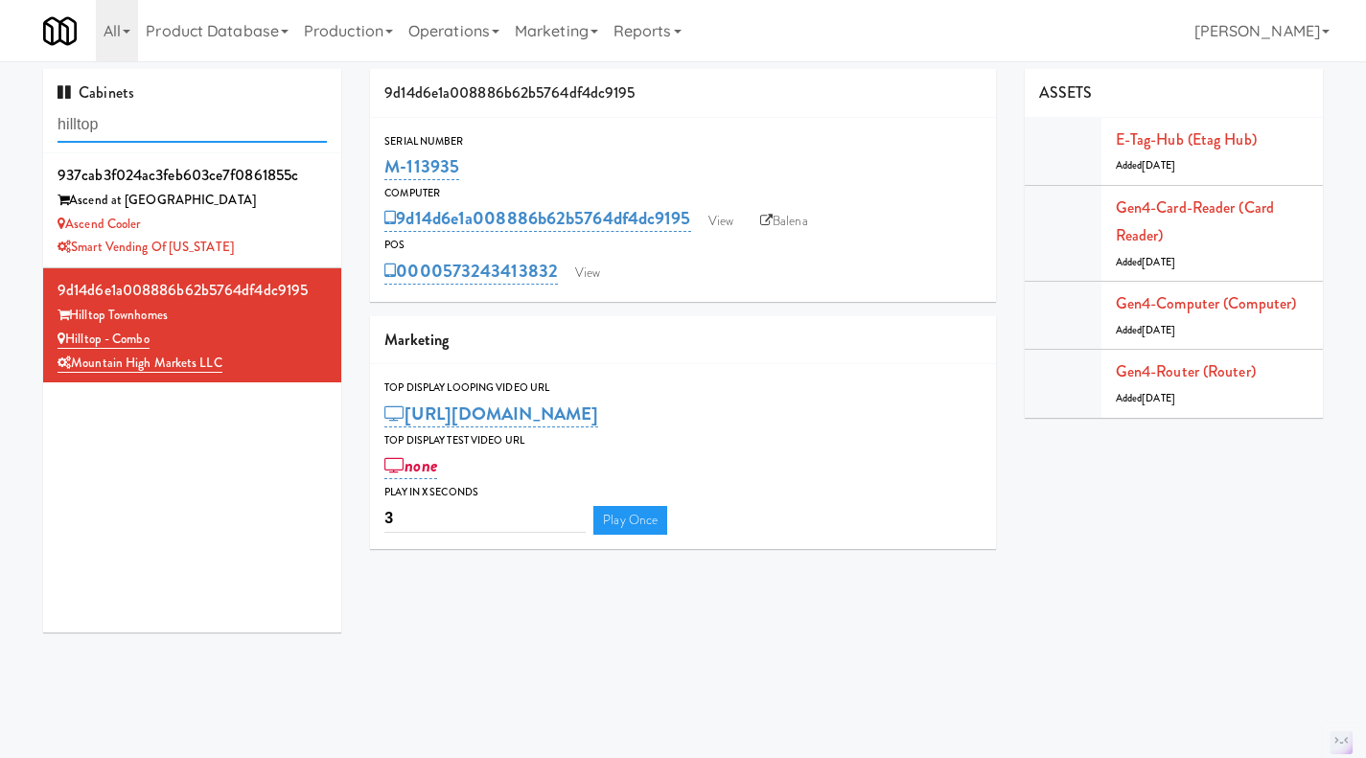
click at [113, 124] on input "hilltop" at bounding box center [192, 124] width 269 height 35
click at [112, 122] on input "hilltop" at bounding box center [192, 124] width 269 height 35
click at [114, 123] on input "hilltop" at bounding box center [192, 124] width 269 height 35
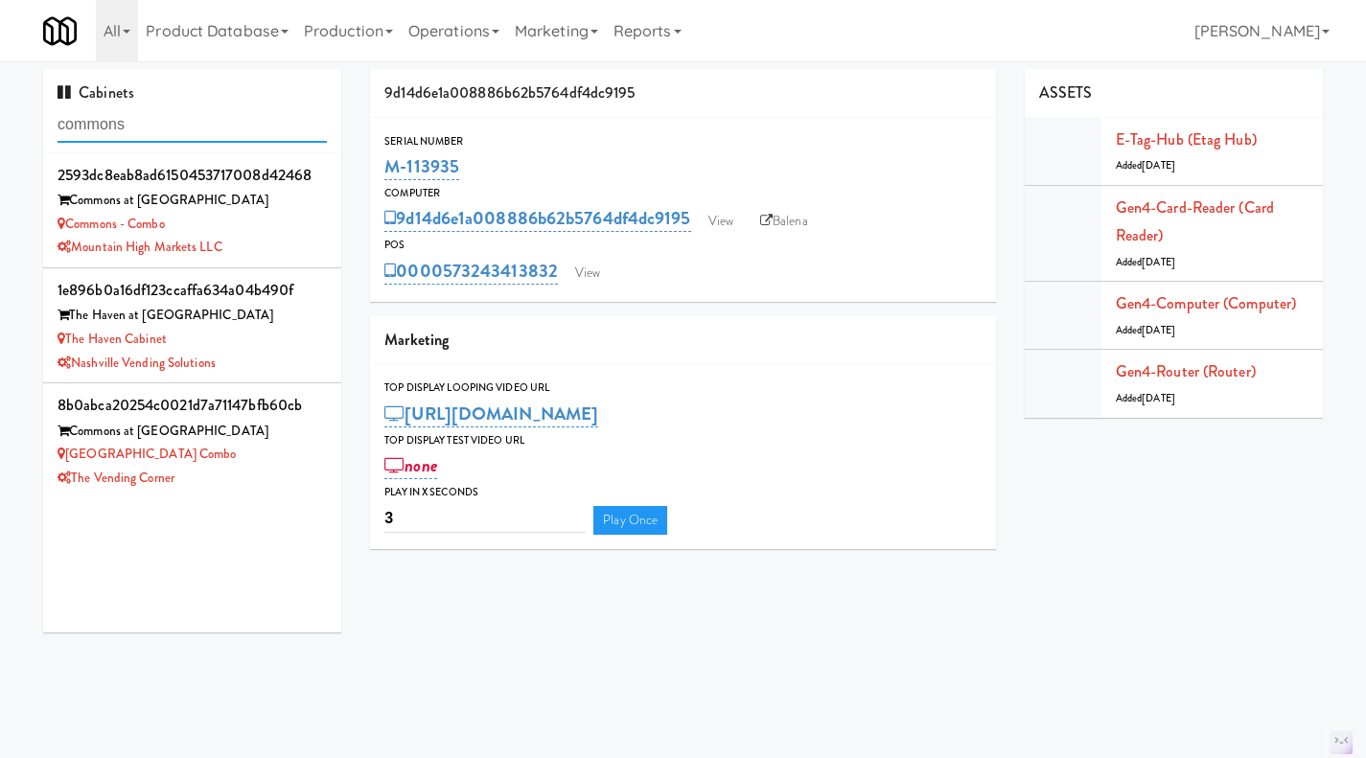
type input "commons"
drag, startPoint x: 208, startPoint y: 193, endPoint x: 73, endPoint y: 198, distance: 135.3
click at [73, 198] on div "Commons at Sawmill" at bounding box center [192, 201] width 269 height 24
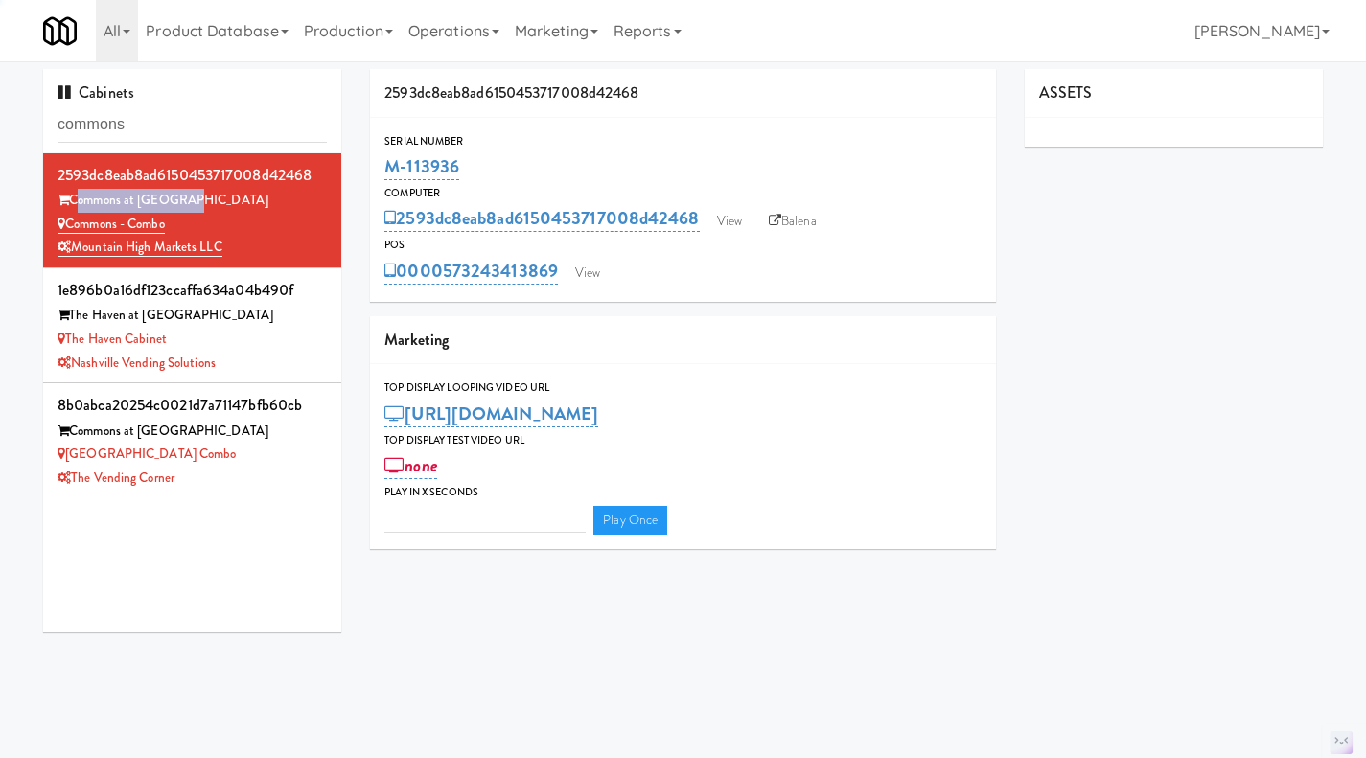
type input "3"
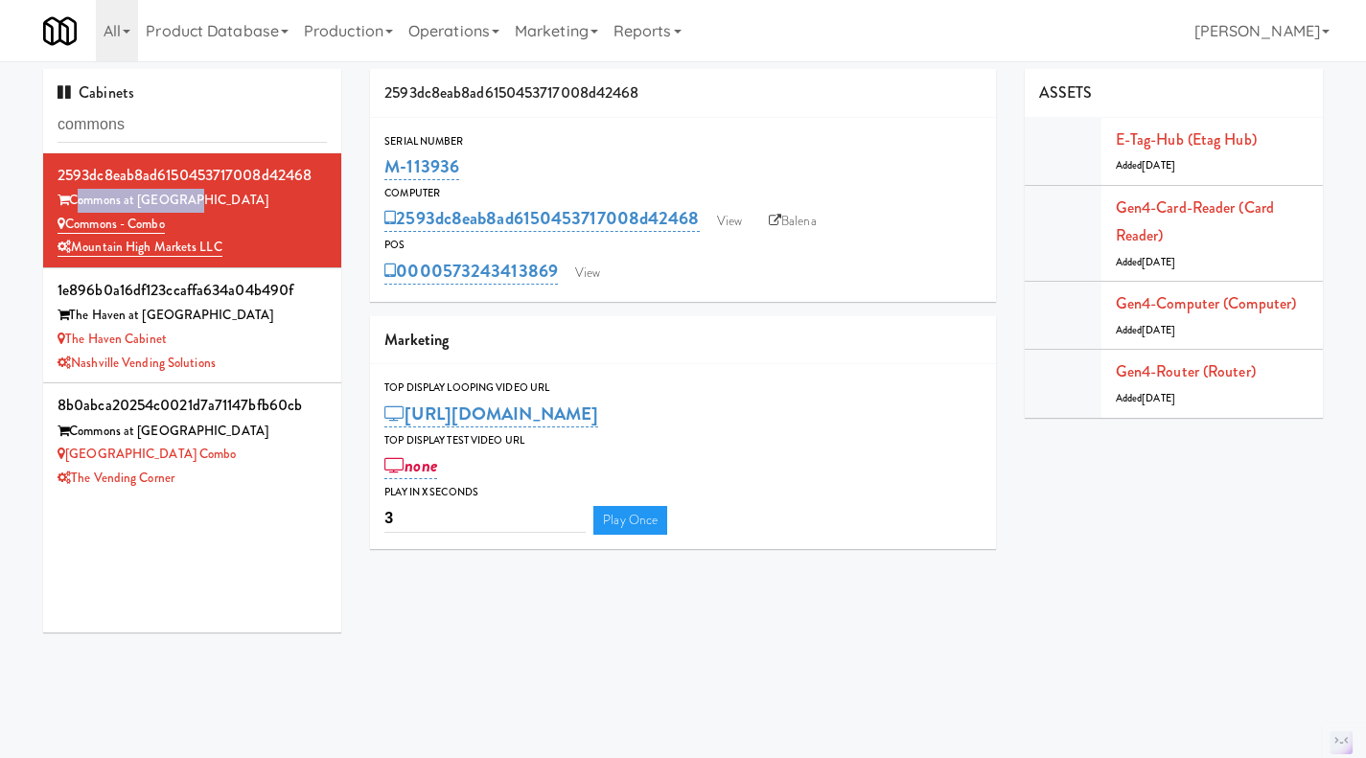
drag, startPoint x: 542, startPoint y: 295, endPoint x: 447, endPoint y: 289, distance: 95.2
click at [447, 289] on div "Serial Number M-113936 Computer 2593dc8eab8ad6150453717008d42468 View Balena PO…" at bounding box center [683, 210] width 626 height 184
click at [160, 107] on input "commons" at bounding box center [192, 124] width 269 height 35
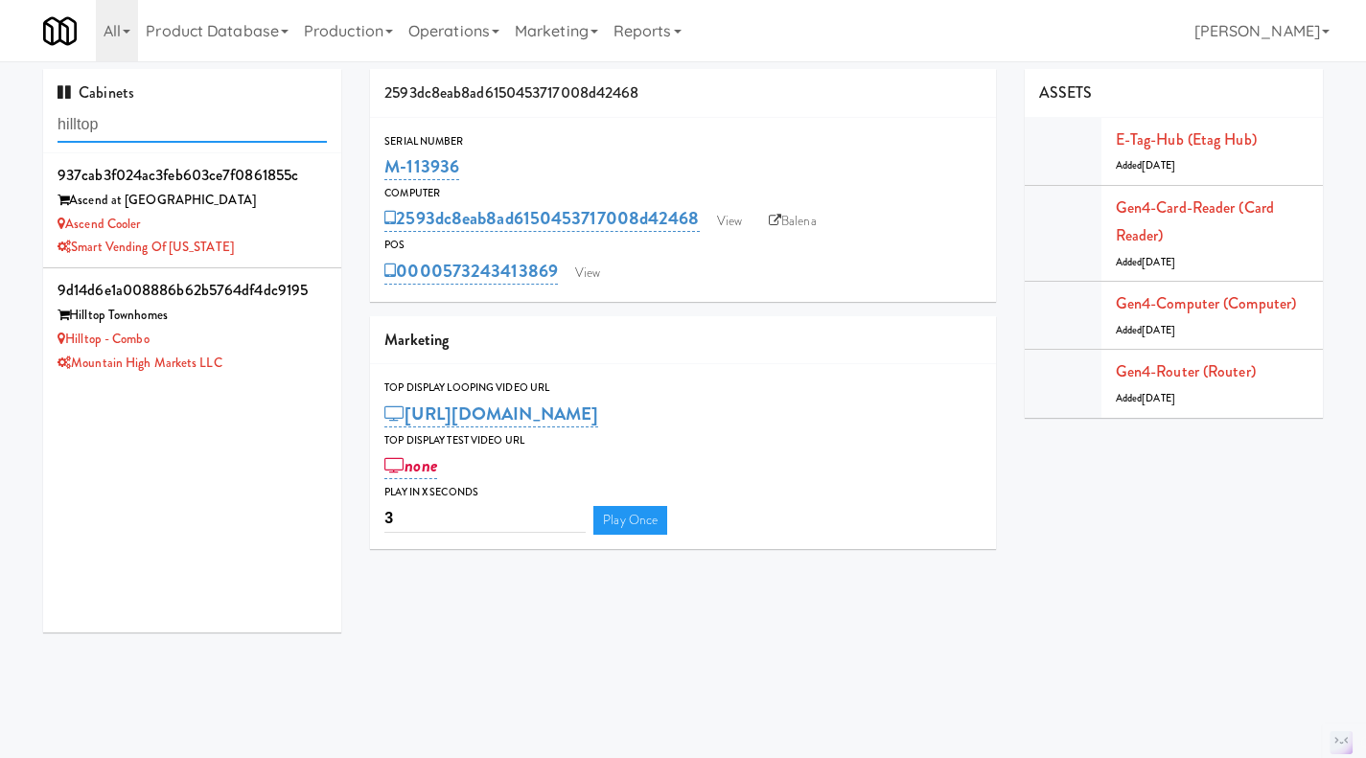
type input "hilltop"
click at [269, 343] on div "Hilltop - Combo" at bounding box center [192, 340] width 269 height 24
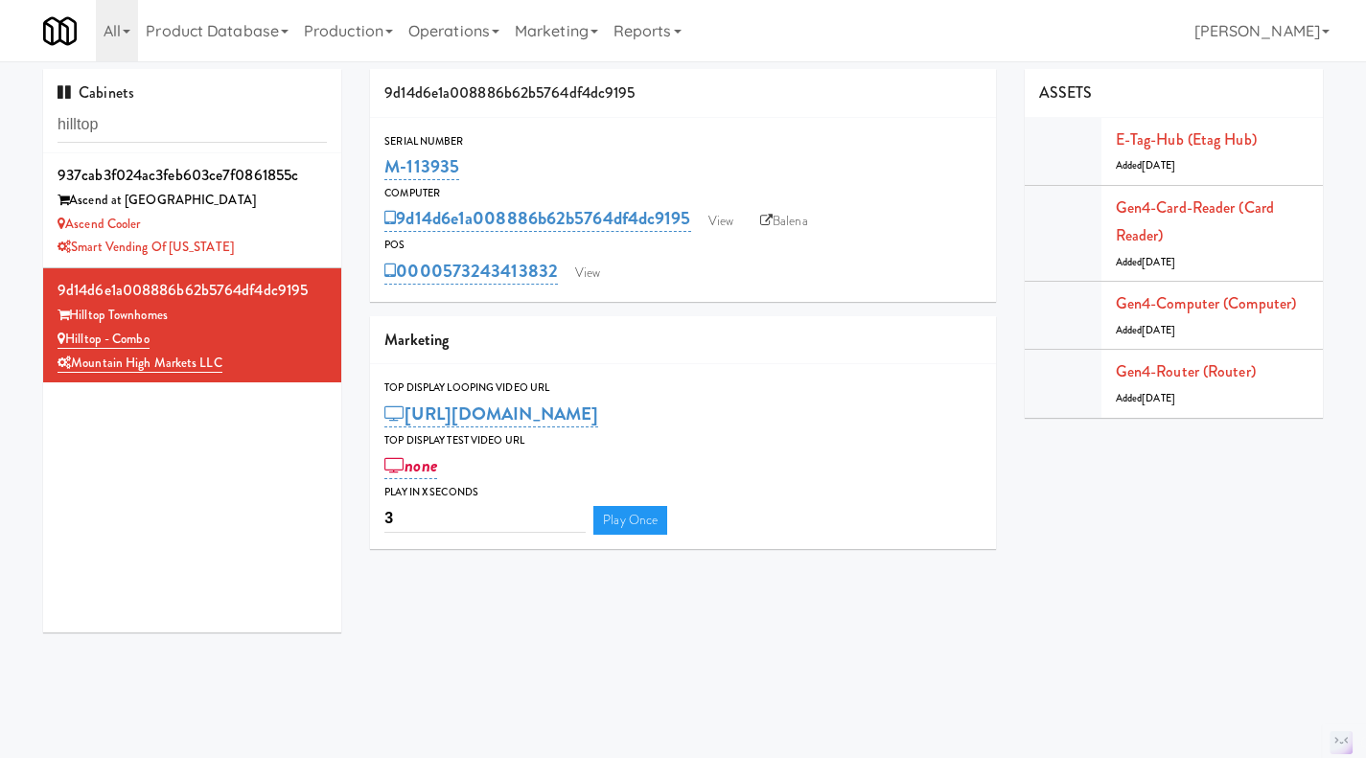
click at [452, 289] on div "Serial Number M-113935 Computer 9d14d6e1a008886b62b5764df4dc9195 View Balena PO…" at bounding box center [683, 210] width 626 height 184
drag, startPoint x: 561, startPoint y: 298, endPoint x: 444, endPoint y: 296, distance: 117.0
click at [444, 296] on div "Serial Number M-113935 Computer 9d14d6e1a008886b62b5764df4dc9195 View Balena PO…" at bounding box center [683, 210] width 626 height 184
copy link "573243413832"
click at [598, 268] on link "View" at bounding box center [588, 273] width 44 height 29
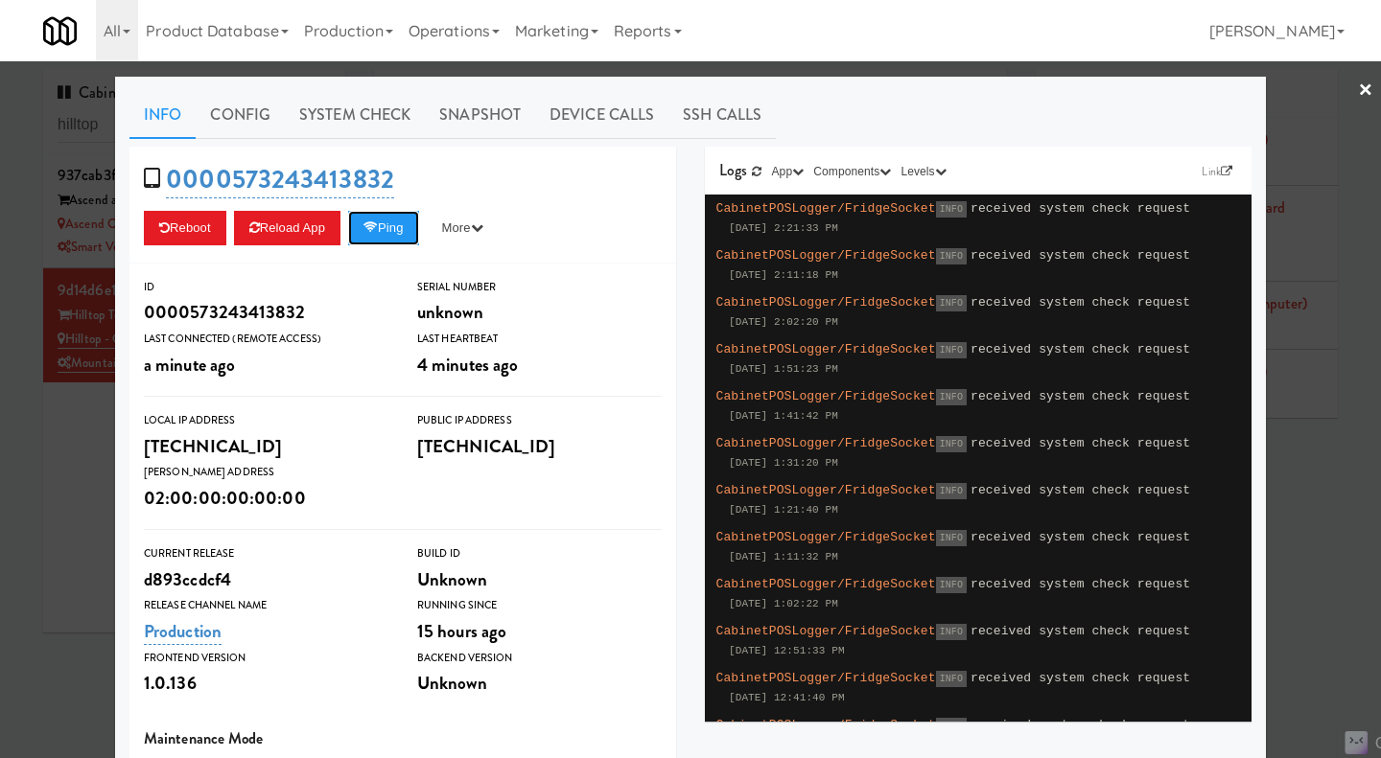
click at [384, 237] on button "Ping" at bounding box center [383, 228] width 71 height 35
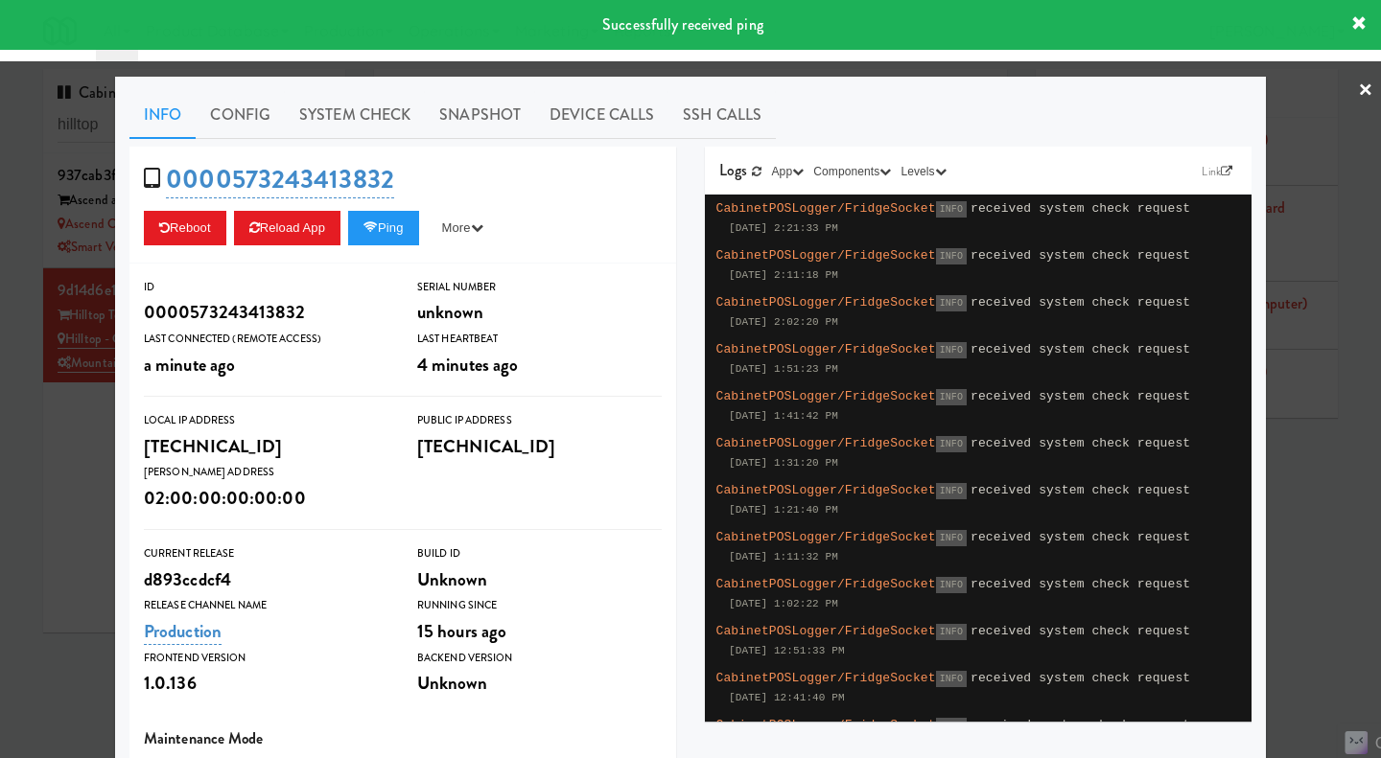
click at [1302, 474] on div at bounding box center [690, 379] width 1381 height 758
